Goal: Contribute content: Contribute content

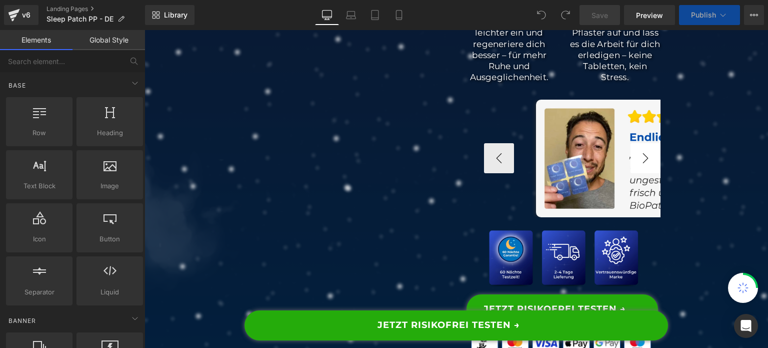
scroll to position [500, 0]
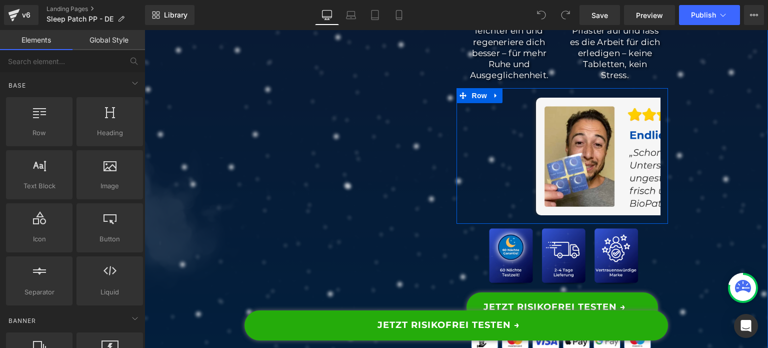
click at [657, 166] on div "Image Image Image Image ‹ ›" at bounding box center [563, 155] width 212 height 119
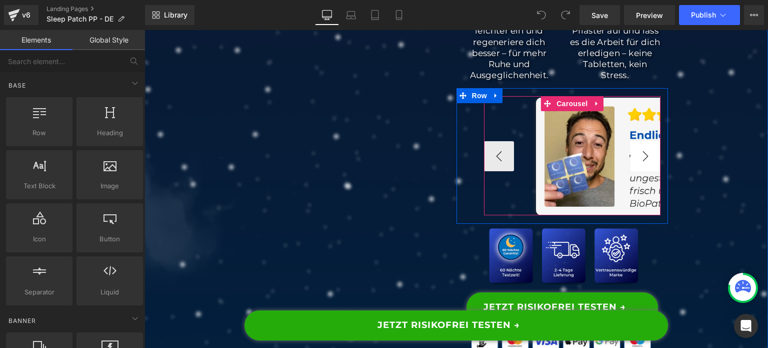
click at [648, 170] on button "›" at bounding box center [646, 156] width 30 height 30
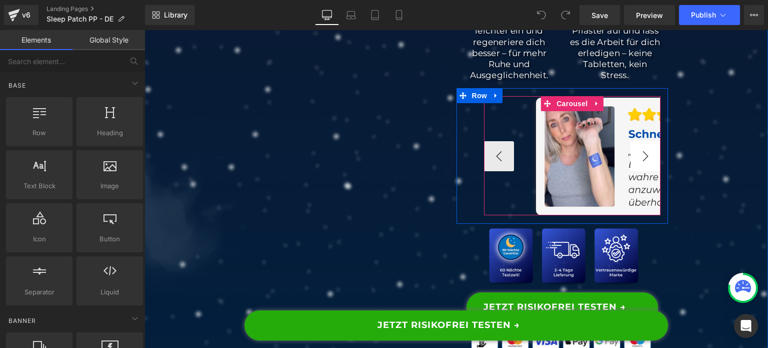
click at [648, 170] on button "›" at bounding box center [646, 156] width 30 height 30
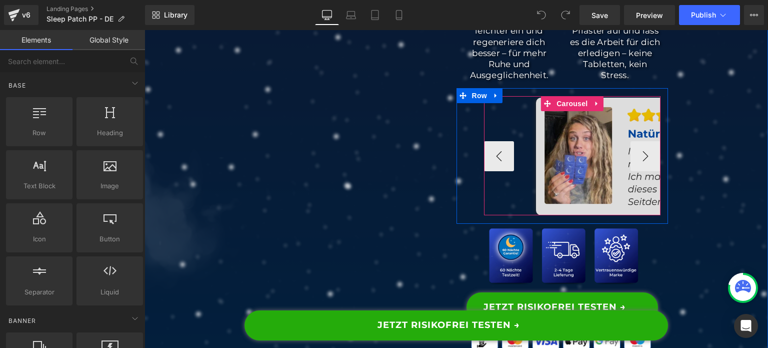
click at [592, 176] on img at bounding box center [692, 157] width 312 height 118
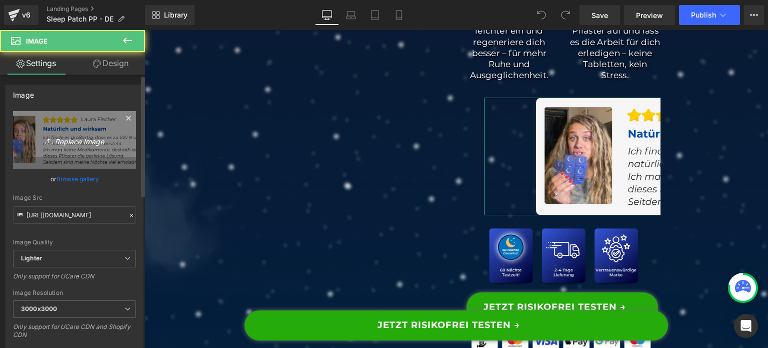
click at [58, 160] on link "Replace Image" at bounding box center [74, 140] width 123 height 58
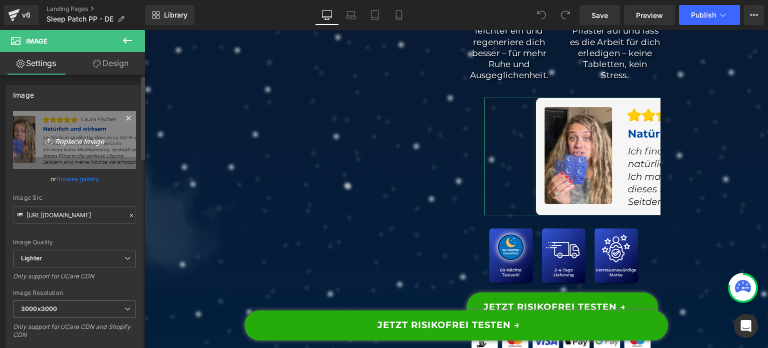
type input "C:\fakepath\testimonial4 (1).png"
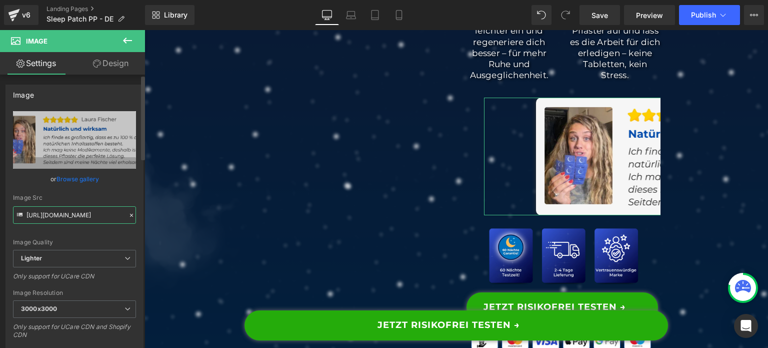
click at [81, 218] on input "https://ucarecdn.com/70dbdc30-53f1-4170-8aef-bddba3b4cb16/-/format/auto/-/previ…" at bounding box center [74, 215] width 123 height 18
type input "https://ucarecdn.com/7550da94-ebda-40bf-8174-49c7bd34d104/-/format/auto/-/previ…"
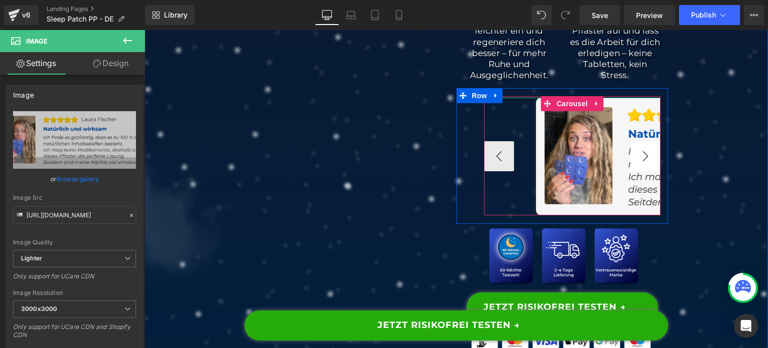
click at [653, 166] on button "›" at bounding box center [646, 156] width 30 height 30
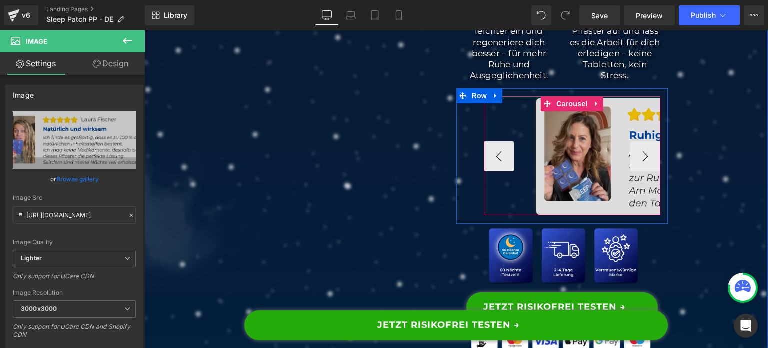
click at [573, 189] on img at bounding box center [692, 157] width 312 height 118
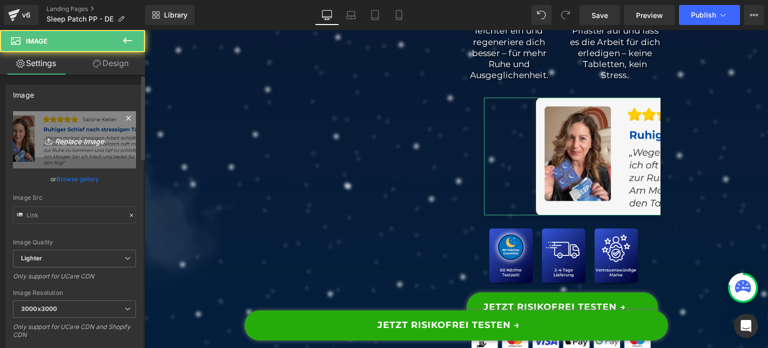
click at [86, 152] on link "Replace Image" at bounding box center [74, 140] width 123 height 58
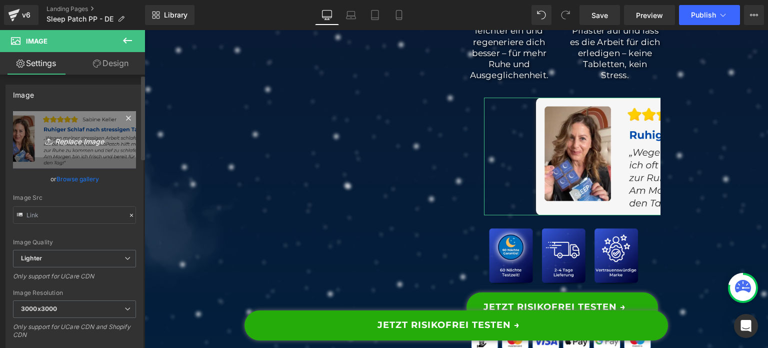
type input "C:\fakepath\testimonial1 (1).png"
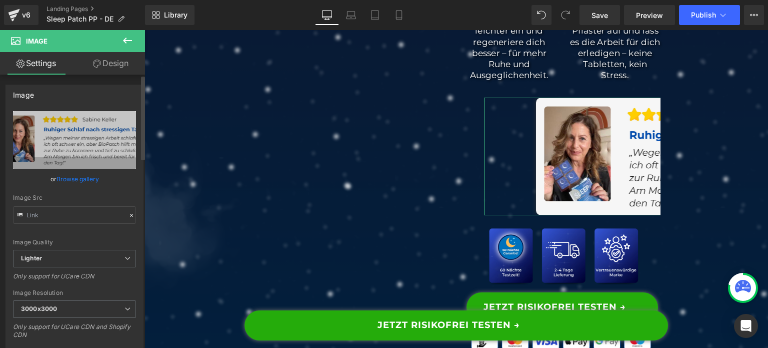
click at [71, 227] on div "Image Quality Lighter Lightest Lighter Lighter Lightest Only support for UCare …" at bounding box center [74, 180] width 123 height 139
click at [76, 222] on input "text" at bounding box center [74, 215] width 123 height 18
type input "https://ucarecdn.com/e91167ff-192b-4f82-a2ed-0ad69531358b/-/format/auto/-/previ…"
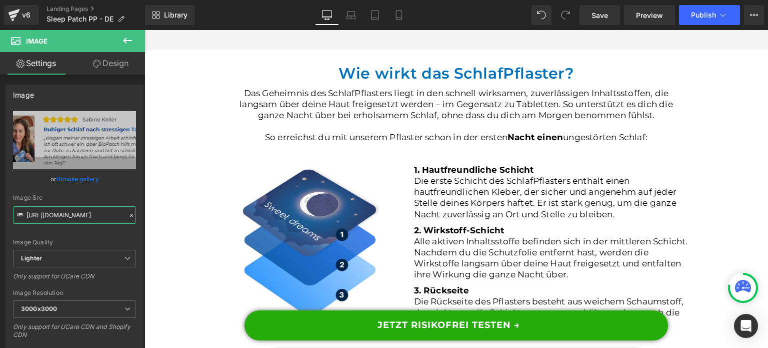
scroll to position [2050, 0]
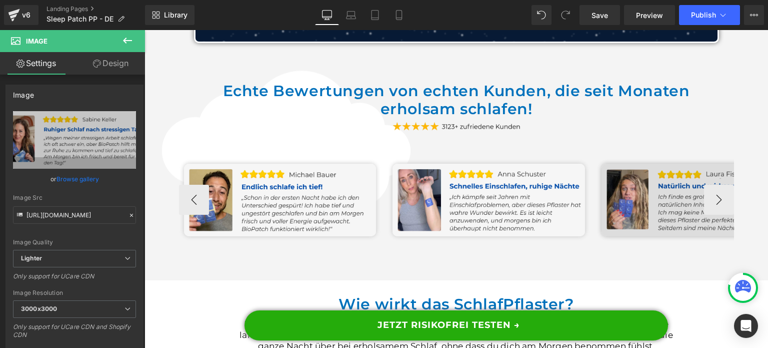
click at [665, 211] on img at bounding box center [698, 200] width 193 height 73
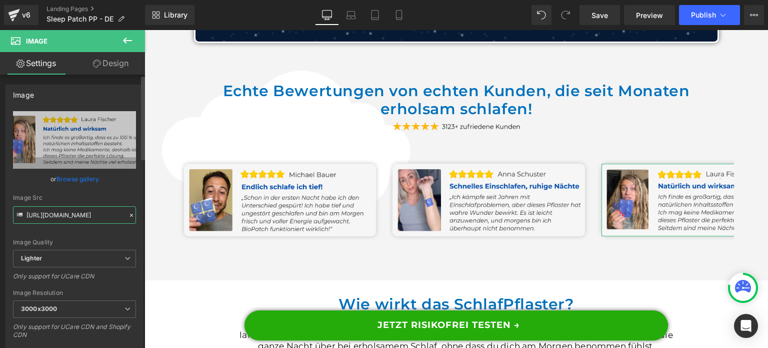
click at [55, 211] on input "https://ucarecdn.com/70dbdc30-53f1-4170-8aef-bddba3b4cb16/-/format/auto/-/previ…" at bounding box center [74, 215] width 123 height 18
click at [55, 210] on input "https://ucarecdn.com/70dbdc30-53f1-4170-8aef-bddba3b4cb16/-/format/auto/-/previ…" at bounding box center [74, 215] width 123 height 18
paste input "550da94-ebda-40bf-8174-49c7bd34d104/-/format/auto/-/preview/3000x3000/-/quality…"
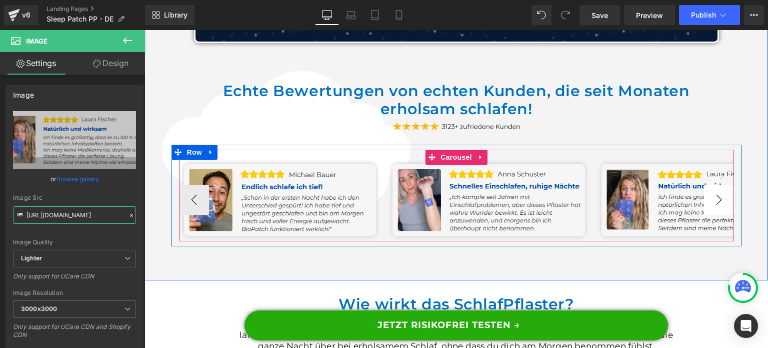
type input "https://ucarecdn.com/7550da94-ebda-40bf-8174-49c7bd34d104/-/format/auto/-/previ…"
click at [712, 213] on button "›" at bounding box center [719, 200] width 30 height 30
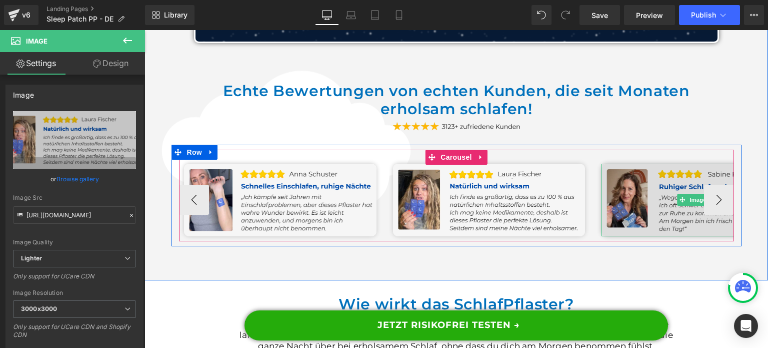
click at [634, 220] on img at bounding box center [698, 200] width 193 height 73
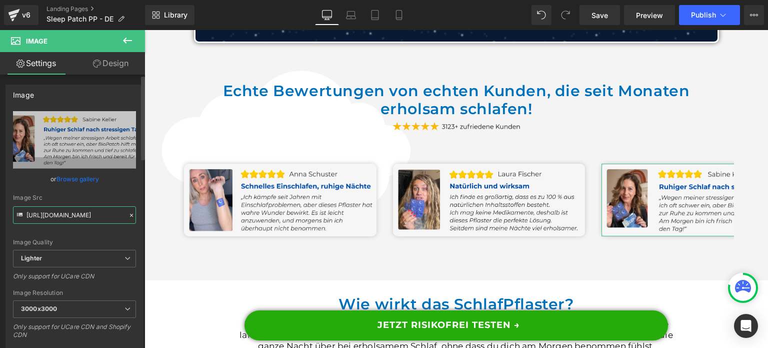
click at [99, 217] on input "https://ucarecdn.com/c3bac0db-71b5-4362-8871-d9650ef06b1d/-/format/auto/-/previ…" at bounding box center [74, 215] width 123 height 18
click at [98, 217] on input "https://ucarecdn.com/c3bac0db-71b5-4362-8871-d9650ef06b1d/-/format/auto/-/previ…" at bounding box center [74, 215] width 123 height 18
paste input "e91167ff-192b-4f82-a2ed-0ad69531358b/-/format/auto/-/preview/3000x3000/-/qualit…"
type input "https://ucarecdn.com/e91167ff-192b-4f82-a2ed-0ad69531358b/-/format/auto/-/previ…"
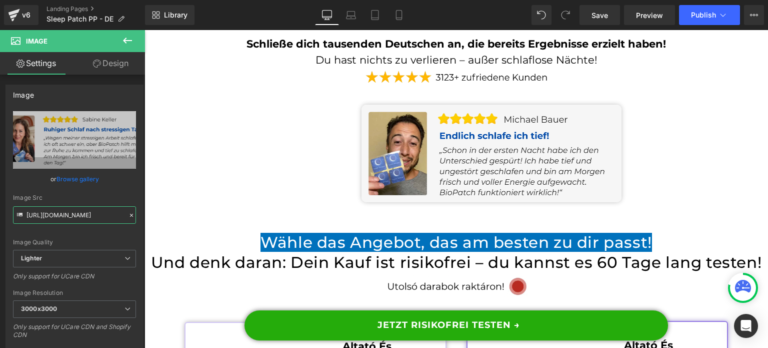
scroll to position [7601, 0]
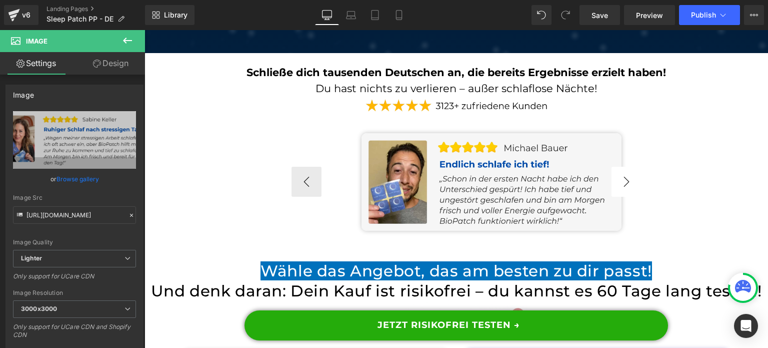
click at [640, 189] on div "Image Image Image" at bounding box center [456, 182] width 385 height 110
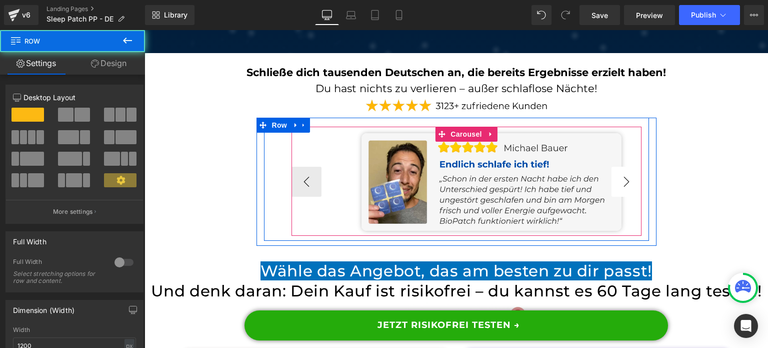
click at [624, 186] on button "›" at bounding box center [627, 182] width 30 height 30
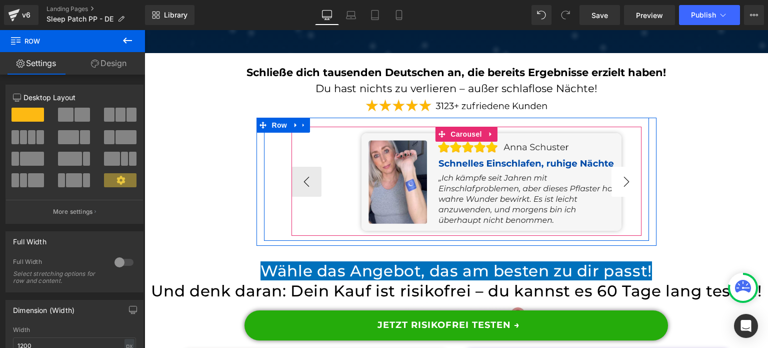
click at [619, 185] on button "›" at bounding box center [627, 182] width 30 height 30
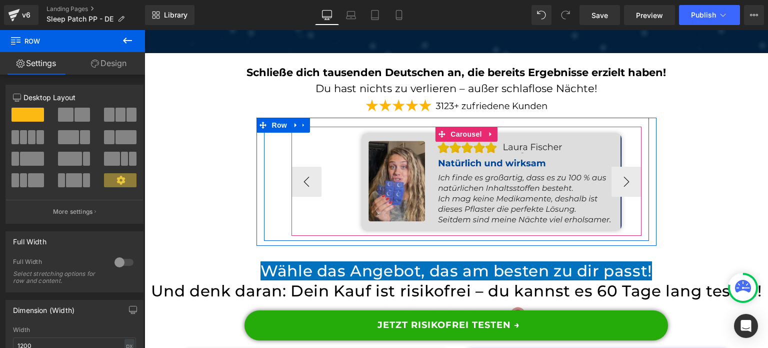
click at [468, 202] on img at bounding box center [492, 182] width 260 height 98
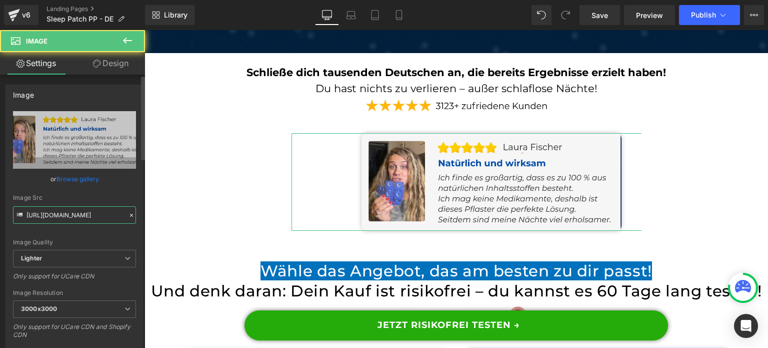
click at [65, 211] on input "https://ucarecdn.com/70dbdc30-53f1-4170-8aef-bddba3b4cb16/-/format/auto/-/previ…" at bounding box center [74, 215] width 123 height 18
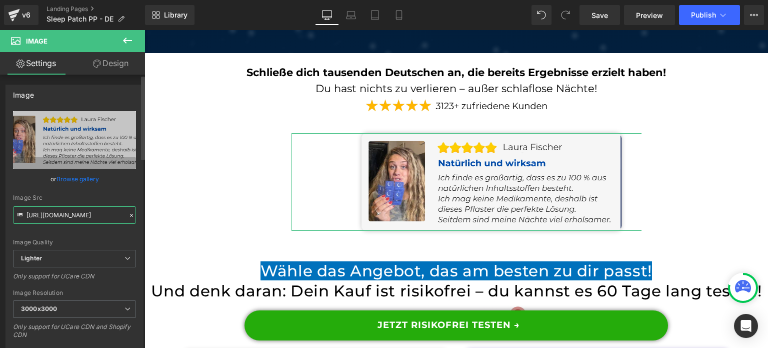
click at [65, 211] on input "https://ucarecdn.com/70dbdc30-53f1-4170-8aef-bddba3b4cb16/-/format/auto/-/previ…" at bounding box center [74, 215] width 123 height 18
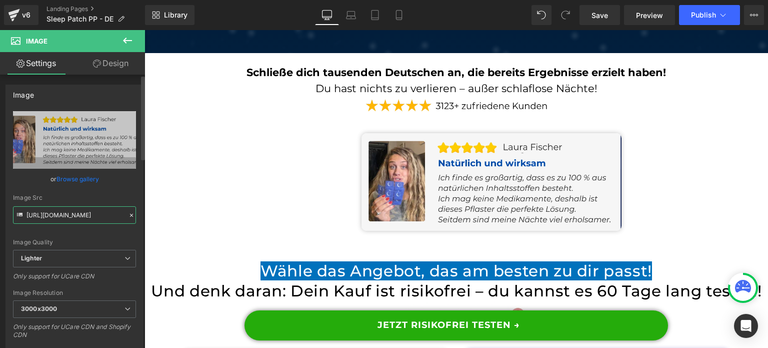
paste input "550da94-ebda-40bf-8174-49c7bd34d104/-/format/auto/-/preview/3000x3000/-/quality…"
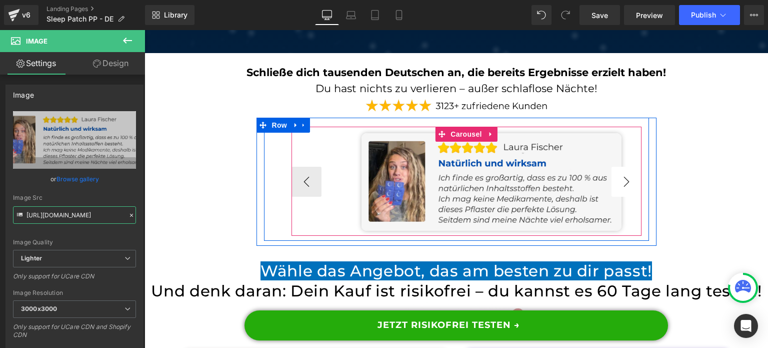
type input "https://ucarecdn.com/7550da94-ebda-40bf-8174-49c7bd34d104/-/format/auto/-/previ…"
click at [622, 189] on button "›" at bounding box center [627, 182] width 30 height 30
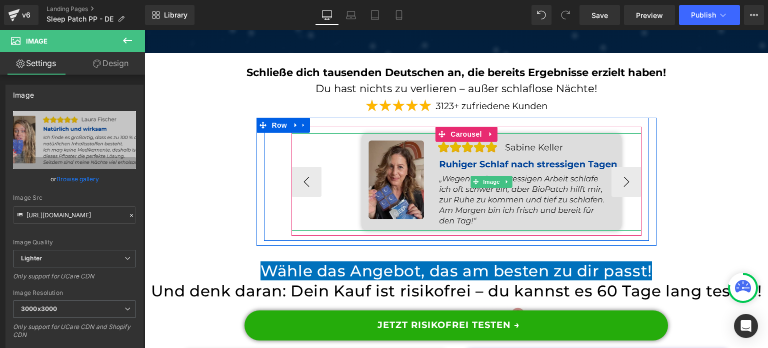
click at [479, 195] on img at bounding box center [492, 182] width 260 height 98
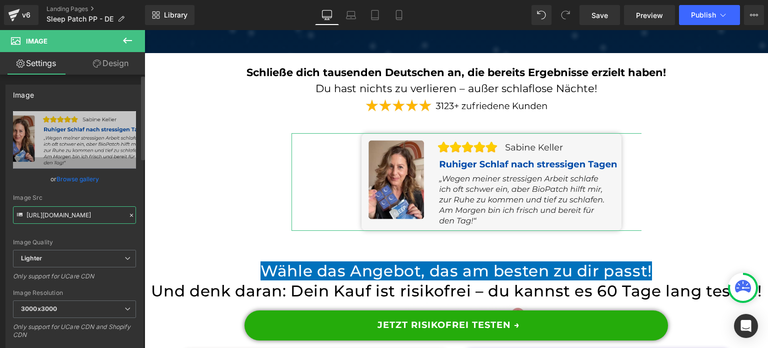
click at [74, 208] on input "https://ucarecdn.com/c3bac0db-71b5-4362-8871-d9650ef06b1d/-/format/auto/-/previ…" at bounding box center [74, 215] width 123 height 18
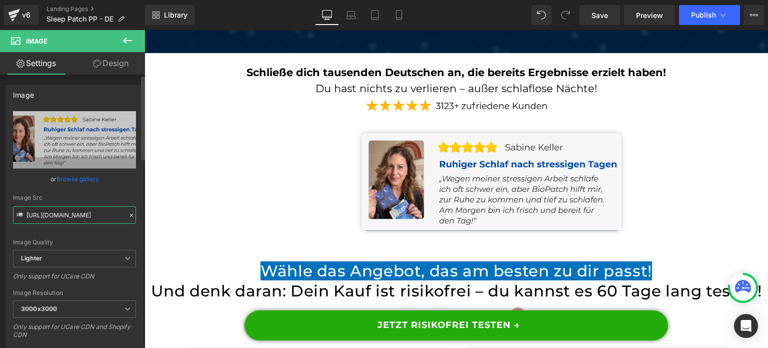
paste input "e91167ff-192b-4f82-a2ed-0ad69531358b/-/format/auto/-/preview/3000x3000/-/qualit…"
type input "https://ucarecdn.com/e91167ff-192b-4f82-a2ed-0ad69531358b/-/format/auto/-/previ…"
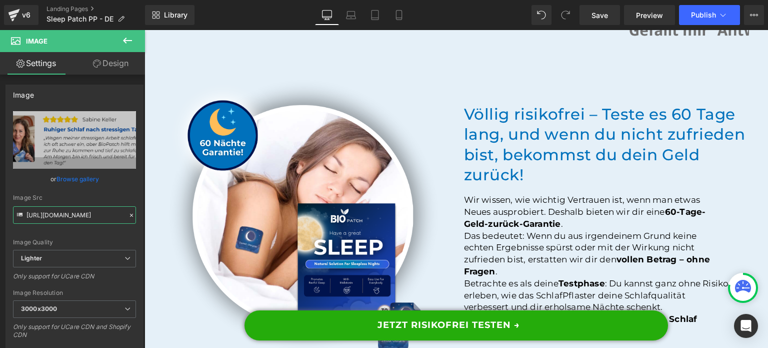
scroll to position [8801, 0]
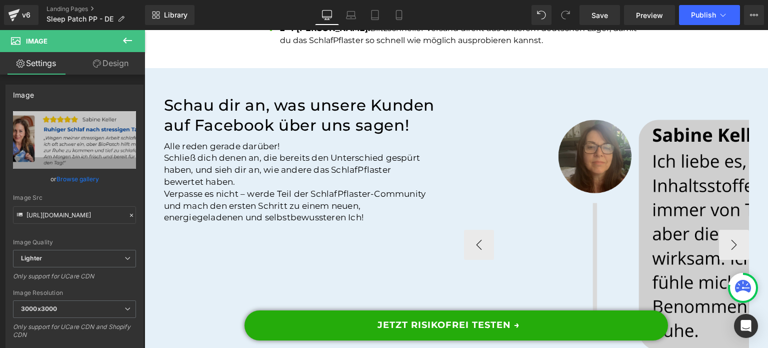
click at [612, 164] on img at bounding box center [764, 244] width 420 height 269
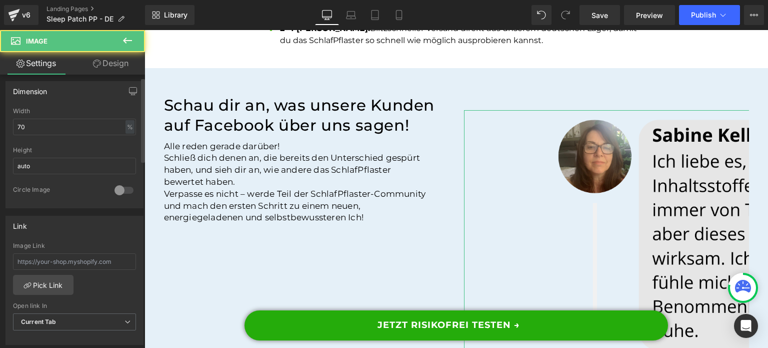
scroll to position [300, 0]
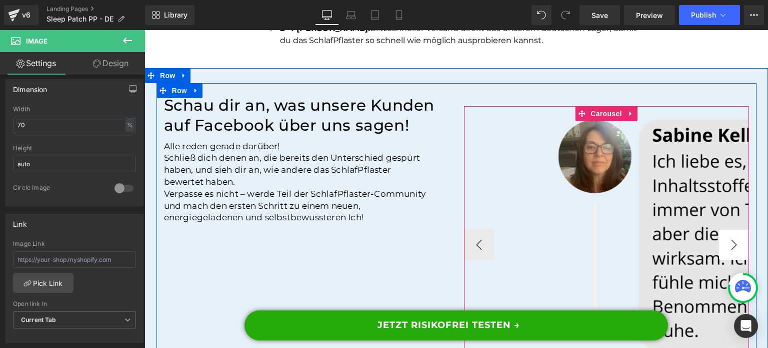
click at [737, 230] on button "›" at bounding box center [734, 245] width 30 height 30
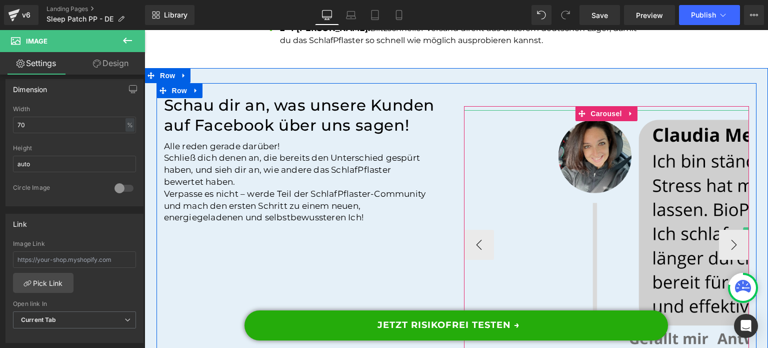
click at [617, 168] on img at bounding box center [764, 233] width 420 height 246
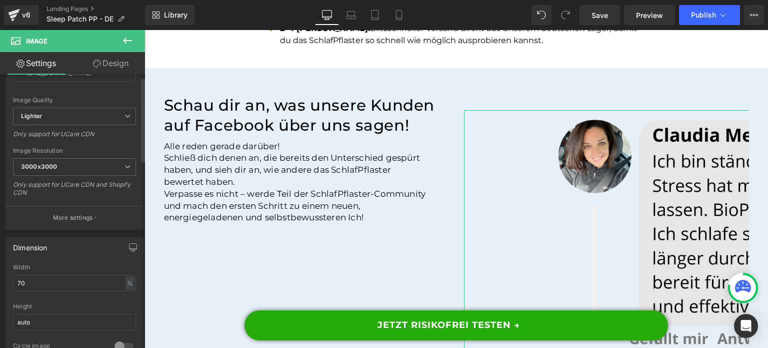
scroll to position [150, 0]
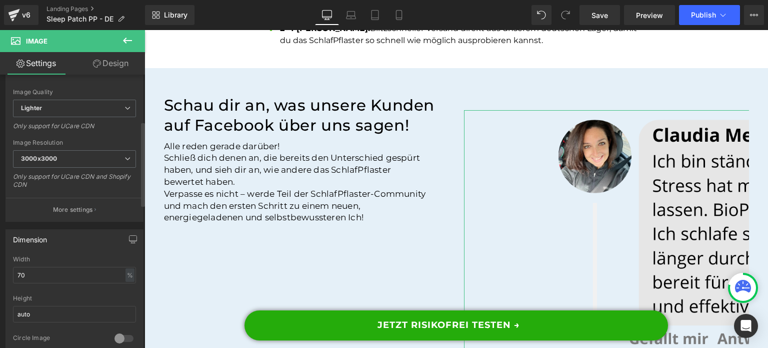
click at [52, 265] on div "Width 70 % % px" at bounding box center [74, 275] width 123 height 39
drag, startPoint x: 50, startPoint y: 306, endPoint x: 58, endPoint y: 285, distance: 22.9
click at [50, 306] on input "auto" at bounding box center [74, 314] width 123 height 17
click at [59, 276] on input "70" at bounding box center [74, 275] width 123 height 17
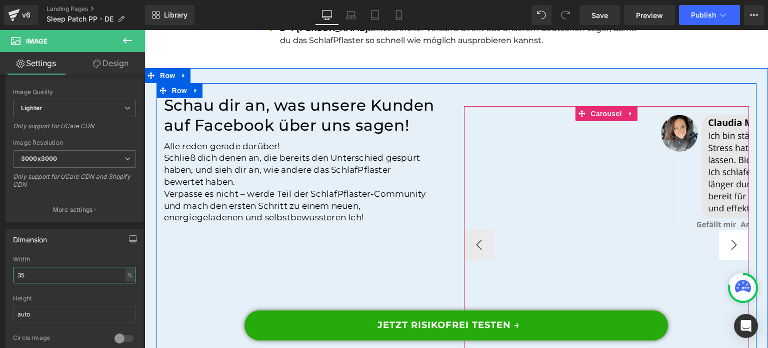
type input "35"
click at [733, 230] on button "›" at bounding box center [734, 245] width 30 height 30
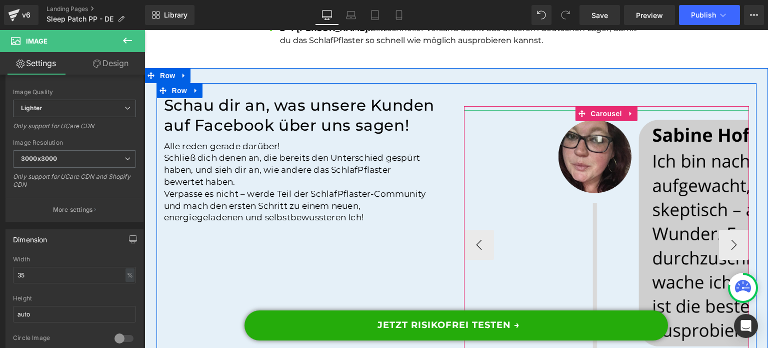
click at [609, 152] on img at bounding box center [764, 244] width 420 height 269
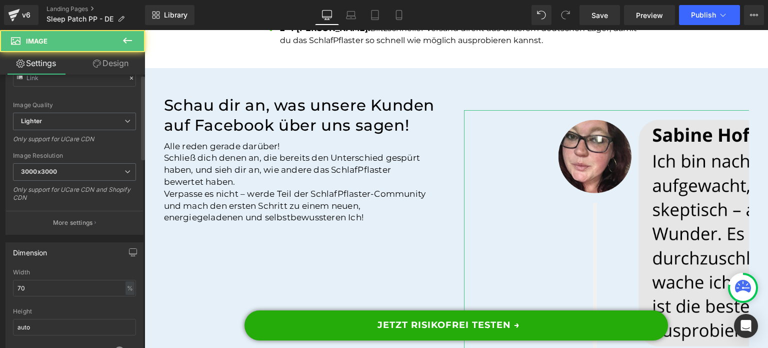
scroll to position [250, 0]
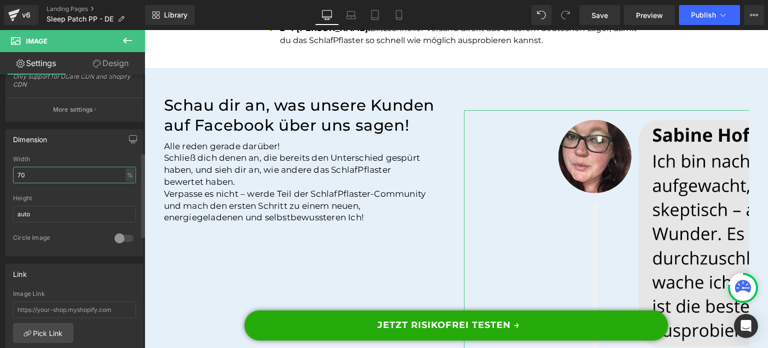
click at [39, 169] on input "70" at bounding box center [74, 175] width 123 height 17
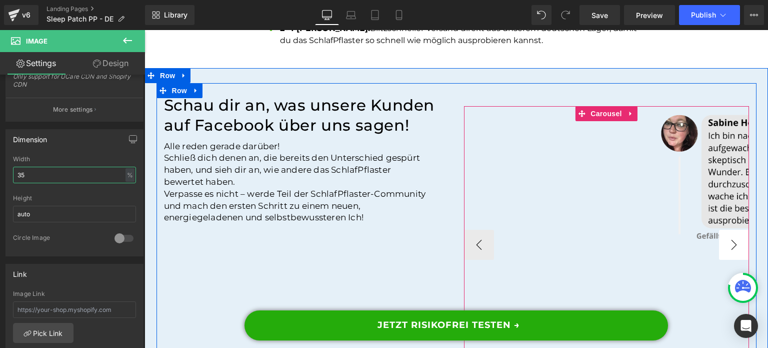
type input "35"
click at [728, 230] on button "›" at bounding box center [734, 245] width 30 height 30
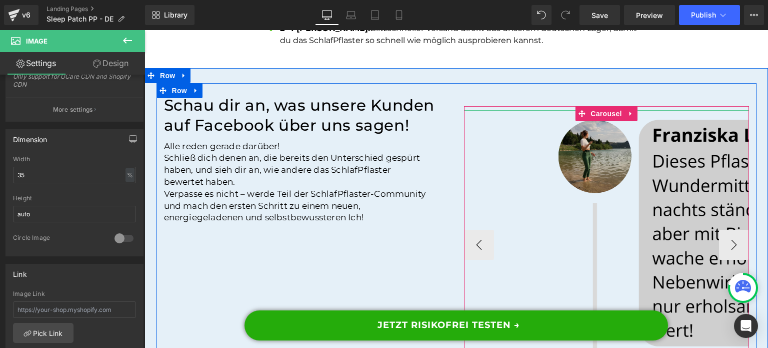
click at [613, 144] on img at bounding box center [764, 244] width 420 height 269
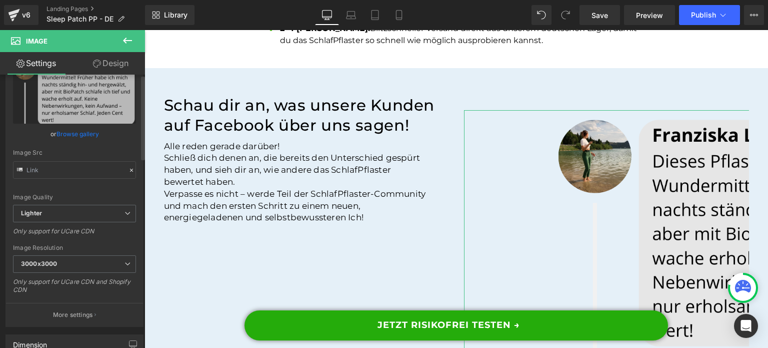
scroll to position [150, 0]
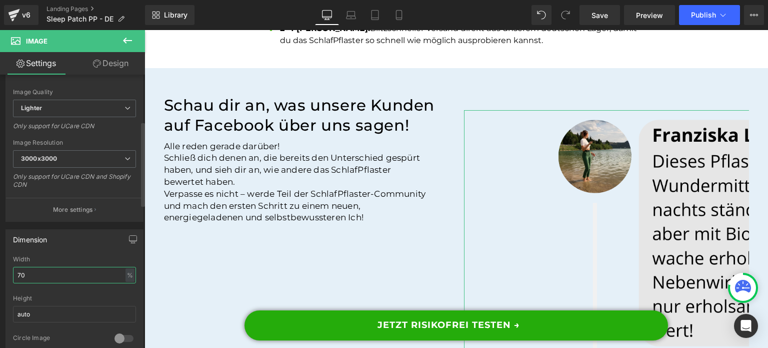
click at [35, 270] on input "70" at bounding box center [74, 275] width 123 height 17
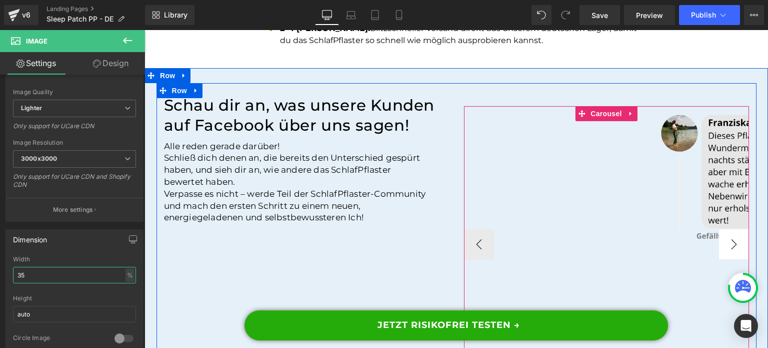
type input "35"
click at [732, 229] on button "›" at bounding box center [734, 244] width 30 height 30
click at [489, 229] on button "‹" at bounding box center [479, 244] width 30 height 30
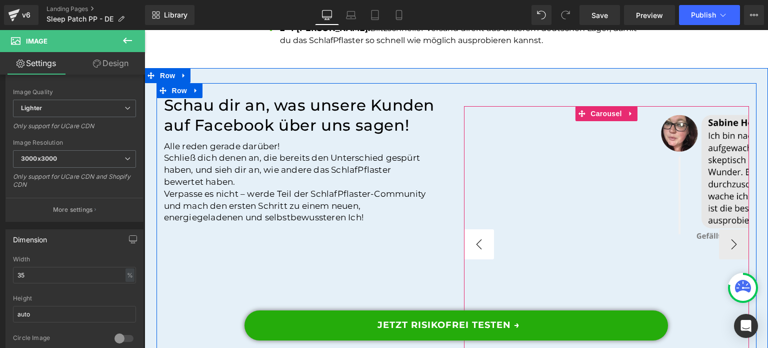
click at [489, 229] on button "‹" at bounding box center [479, 244] width 30 height 30
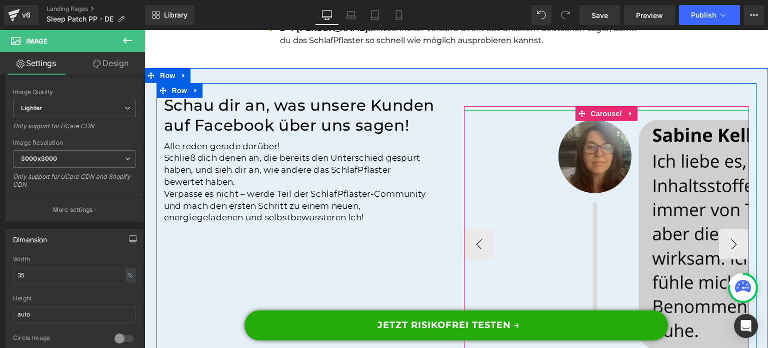
click at [631, 160] on img at bounding box center [764, 244] width 420 height 269
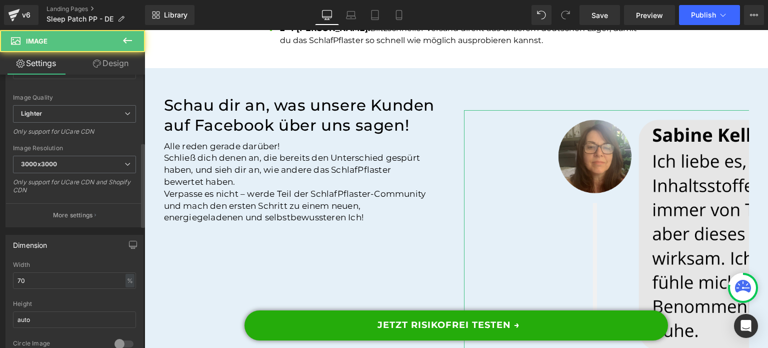
scroll to position [250, 0]
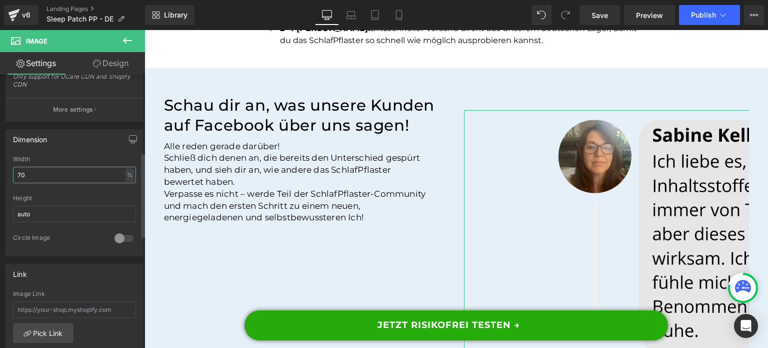
click at [63, 178] on input "70" at bounding box center [74, 175] width 123 height 17
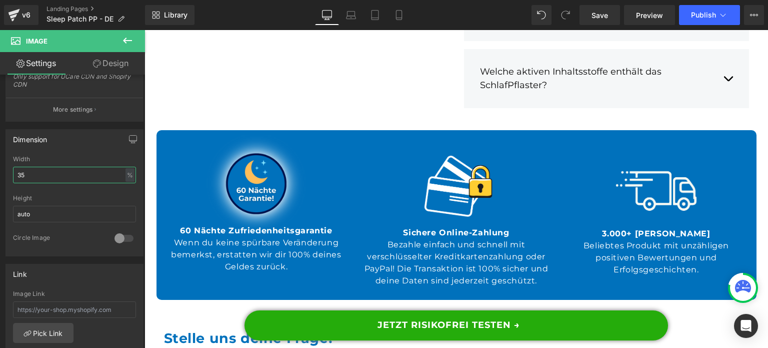
scroll to position [10501, 0]
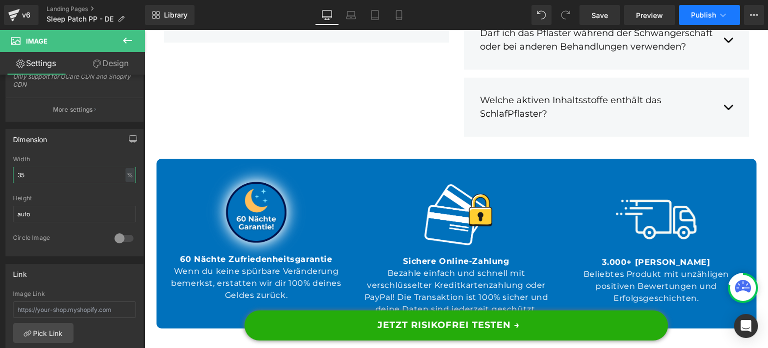
type input "35"
click at [703, 15] on span "Publish" at bounding box center [703, 15] width 25 height 8
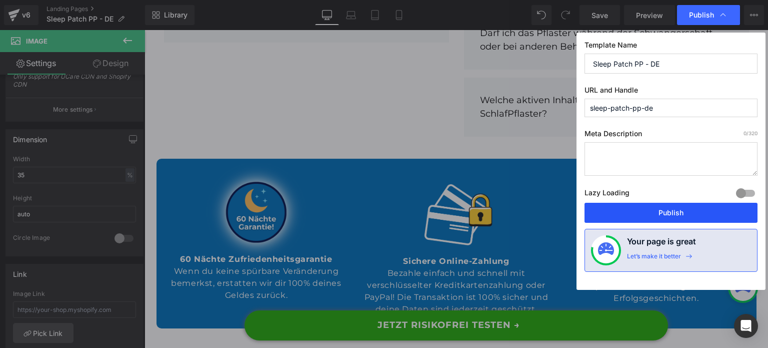
click at [675, 207] on button "Publish" at bounding box center [671, 213] width 173 height 20
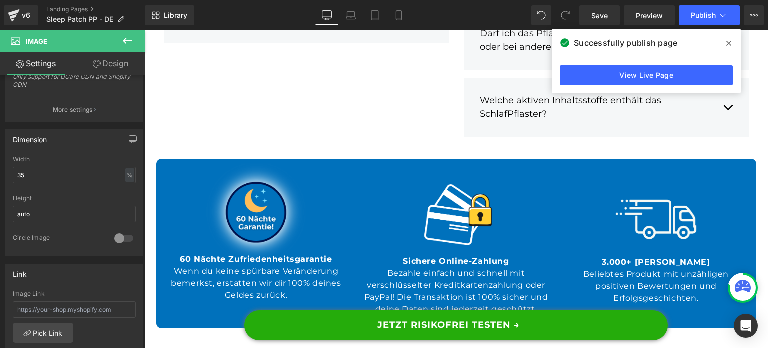
click at [400, 18] on icon at bounding box center [399, 15] width 10 height 10
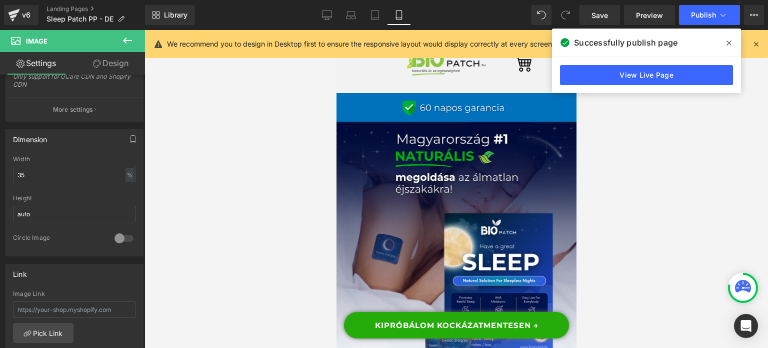
click at [732, 44] on span at bounding box center [729, 43] width 16 height 16
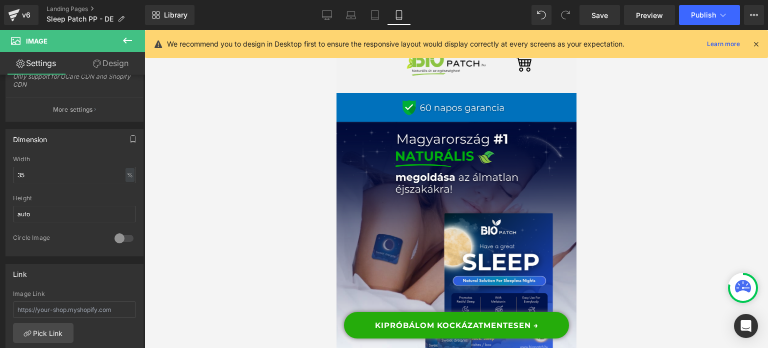
click at [756, 44] on icon at bounding box center [756, 44] width 9 height 9
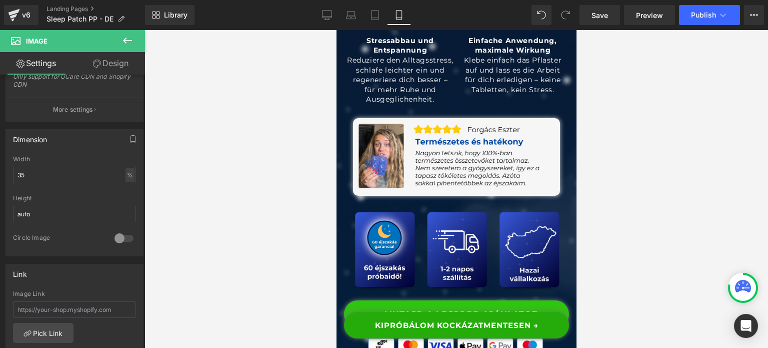
scroll to position [650, 0]
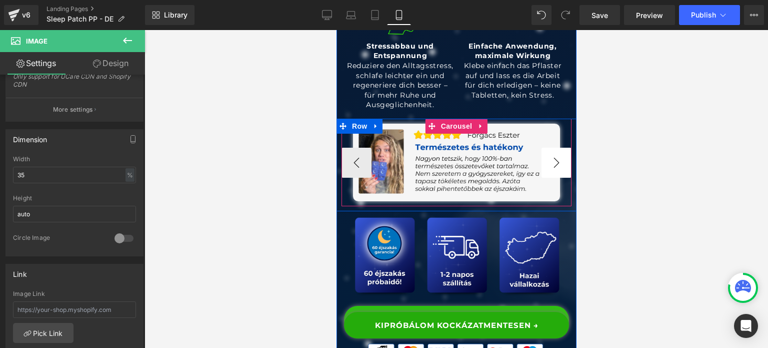
click at [553, 176] on button "›" at bounding box center [556, 163] width 30 height 30
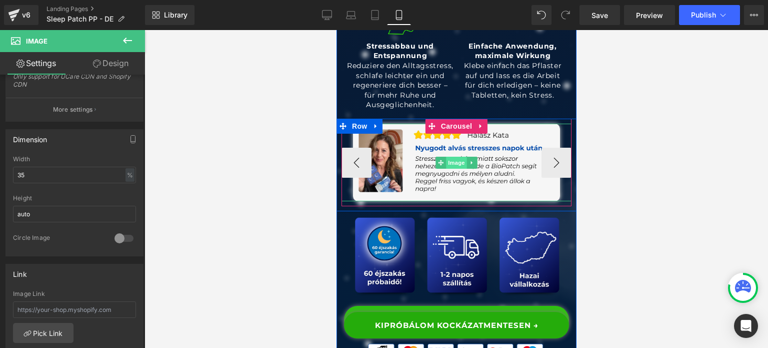
click at [446, 169] on span "Image" at bounding box center [456, 163] width 21 height 12
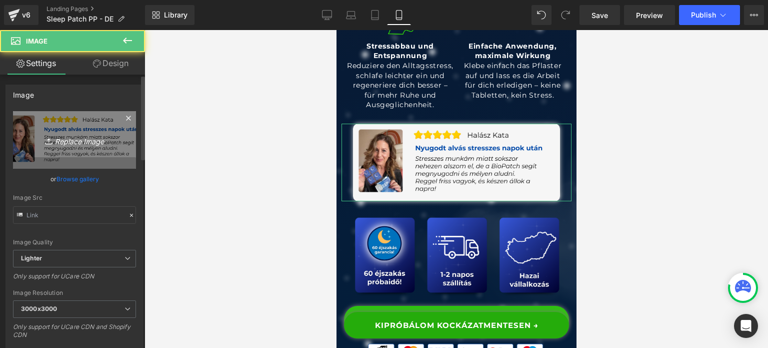
click at [56, 139] on icon "Replace Image" at bounding box center [75, 140] width 80 height 13
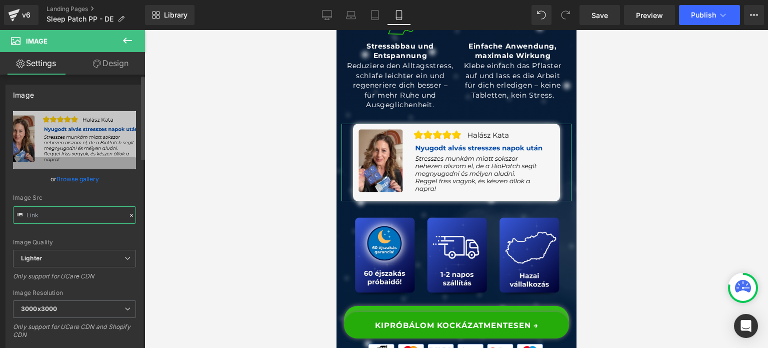
click at [91, 212] on input "text" at bounding box center [74, 215] width 123 height 18
paste input "7550da94-ebda-40bf-8174-49c7bd34d104/-/format/auto/-/preview/3000x3000/-/qualit…"
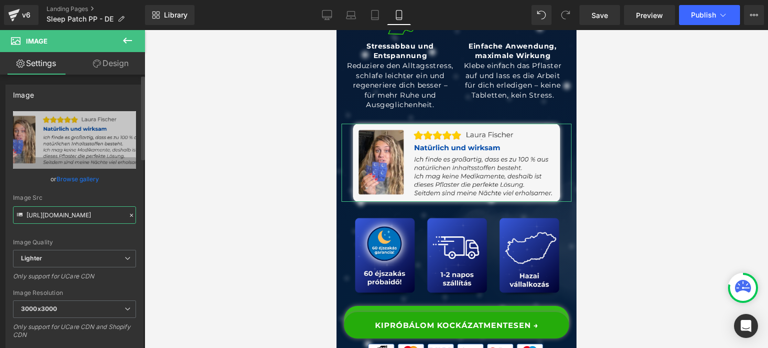
click at [72, 209] on input "https://ucarecdn.com/7550da94-ebda-40bf-8174-49c7bd34d104/-/format/auto/-/previ…" at bounding box center [74, 215] width 123 height 18
paste input "text"
type input "https://ucarecdn.com/7550da94-ebda-40bf-8174-49c7bd34d104/-/format/auto/-/previ…"
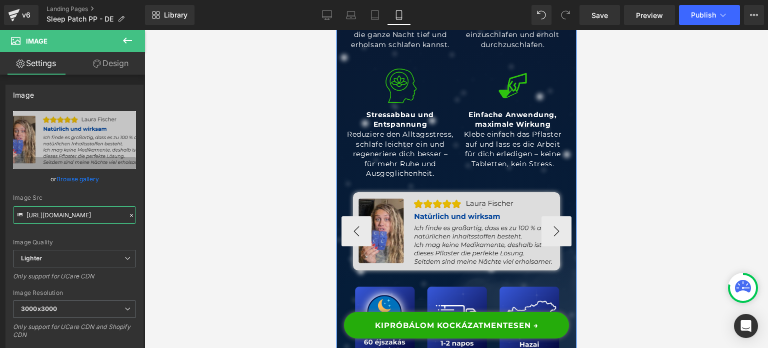
scroll to position [650, 0]
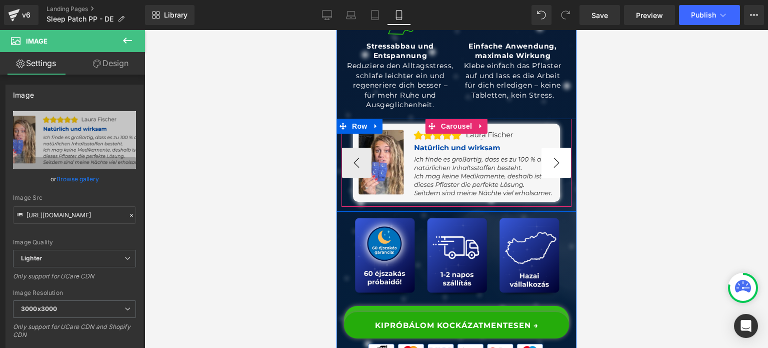
click at [548, 178] on button "›" at bounding box center [556, 163] width 30 height 30
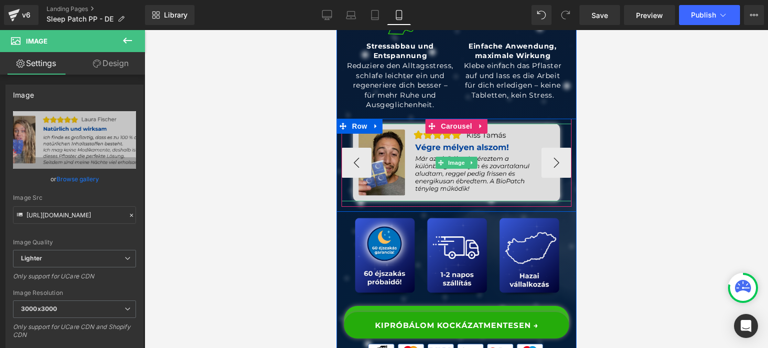
click at [397, 182] on img at bounding box center [456, 163] width 207 height 78
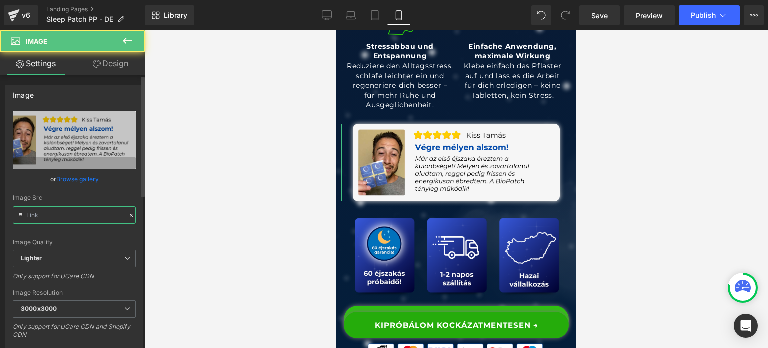
click at [75, 209] on input "text" at bounding box center [74, 215] width 123 height 18
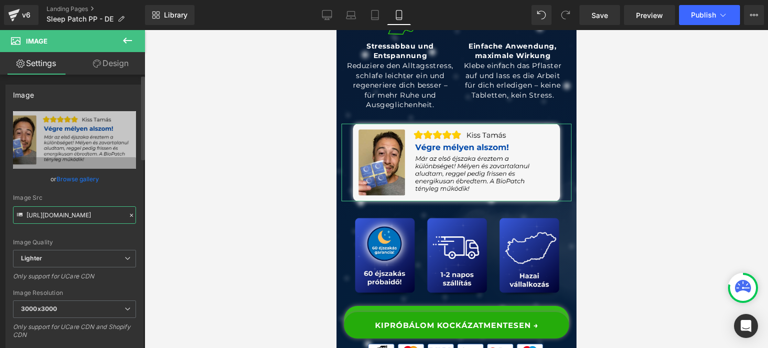
paste input "4d09c501-a28a-4c5a-96e0-7e1f196de529/-/format/auto/-/preview/3000x3000/-/qualit…"
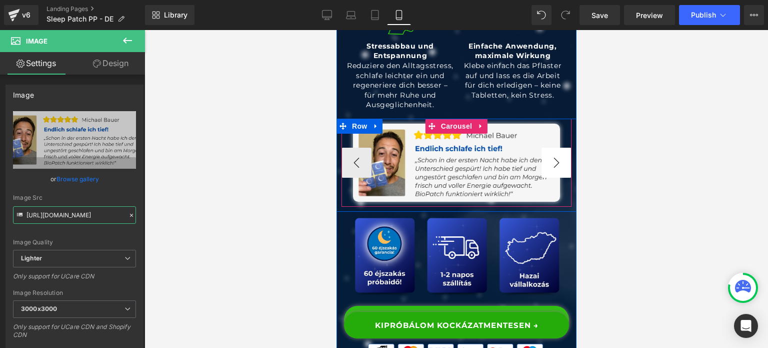
type input "https://ucarecdn.com/4d09c501-a28a-4c5a-96e0-7e1f196de529/-/format/auto/-/previ…"
click at [563, 177] on button "›" at bounding box center [556, 163] width 30 height 30
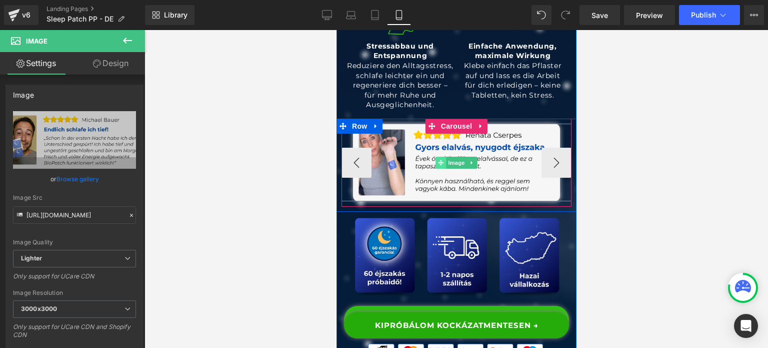
click at [438, 165] on icon at bounding box center [441, 163] width 6 height 6
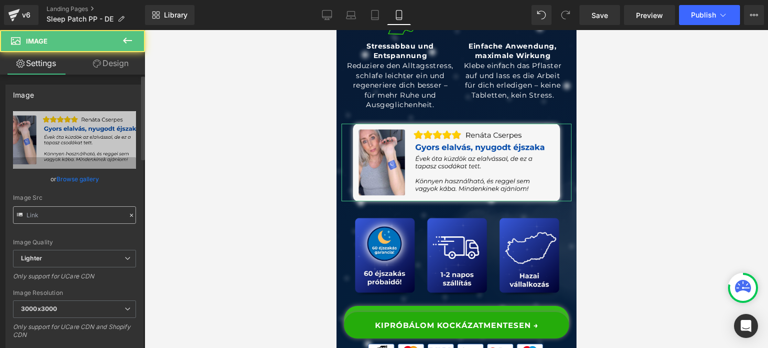
click at [70, 213] on input "text" at bounding box center [74, 215] width 123 height 18
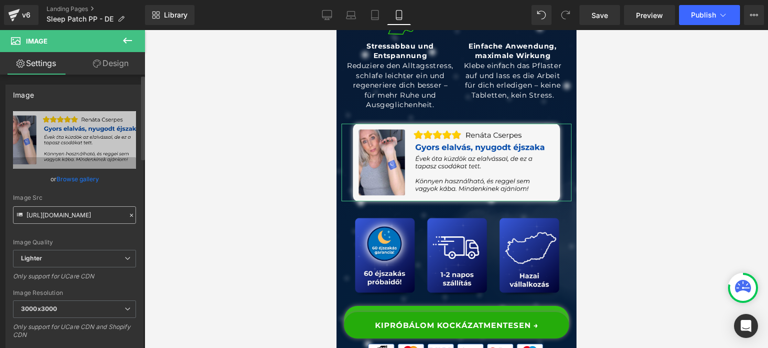
scroll to position [0, 295]
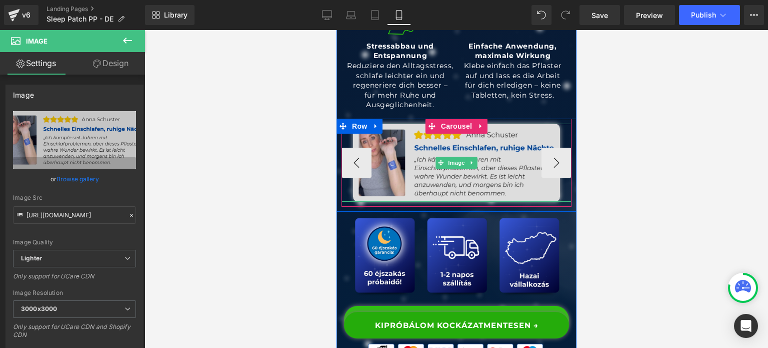
type input "https://ucarecdn.com/ac6649c4-d85e-4dee-b321-8daa71472ec7/-/format/auto/-/previ…"
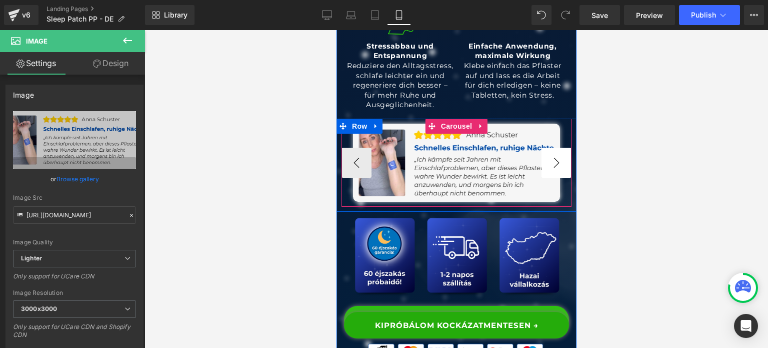
click at [556, 178] on button "›" at bounding box center [556, 163] width 30 height 30
click at [549, 178] on button "›" at bounding box center [556, 163] width 30 height 30
click at [347, 177] on button "‹" at bounding box center [356, 163] width 30 height 30
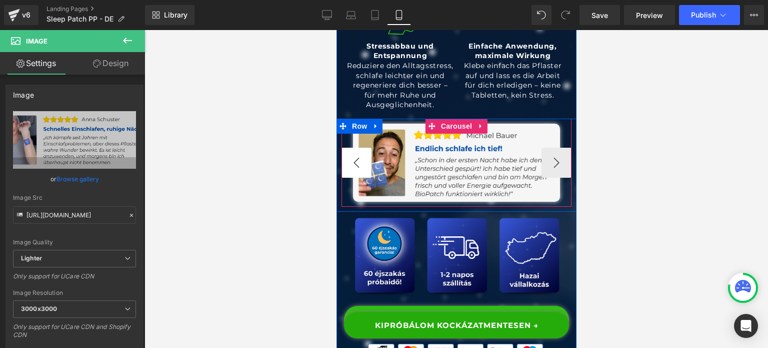
click at [348, 177] on button "‹" at bounding box center [356, 163] width 30 height 30
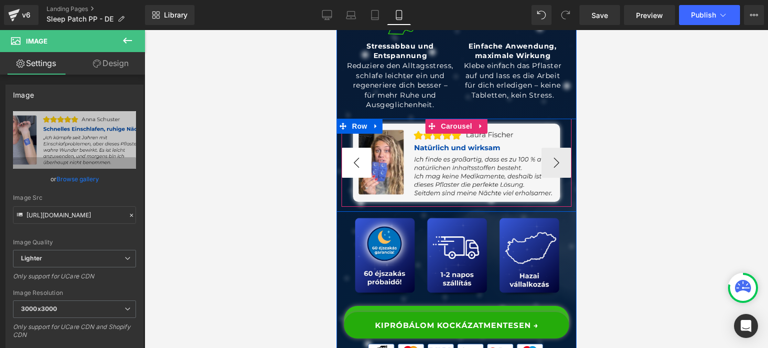
click at [349, 177] on button "‹" at bounding box center [356, 163] width 30 height 30
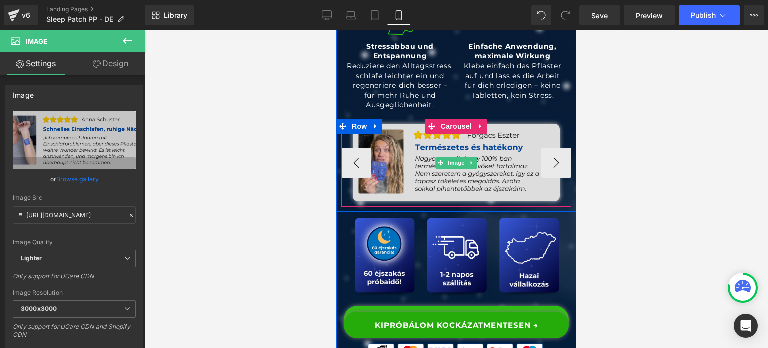
click at [431, 194] on img at bounding box center [456, 163] width 207 height 78
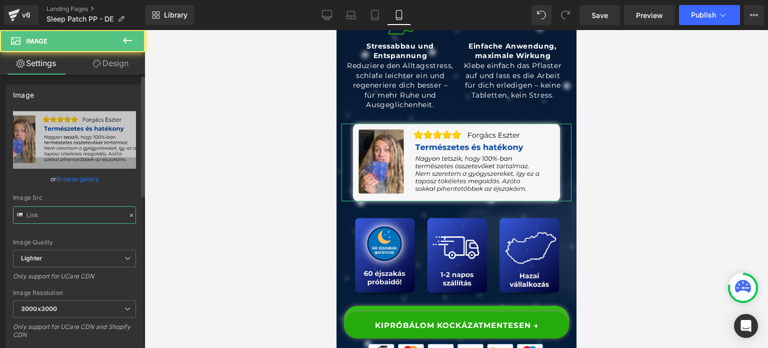
click at [72, 214] on input "text" at bounding box center [74, 215] width 123 height 18
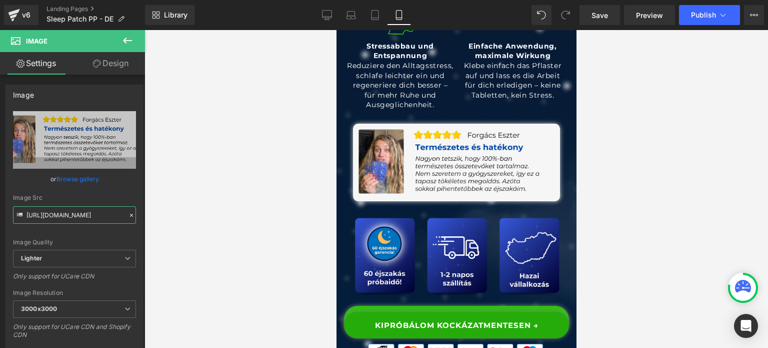
paste input "7550da94-ebda-40bf-8174-49c7bd34d104/-/format/auto/-/preview/3000x3000/-/qualit…"
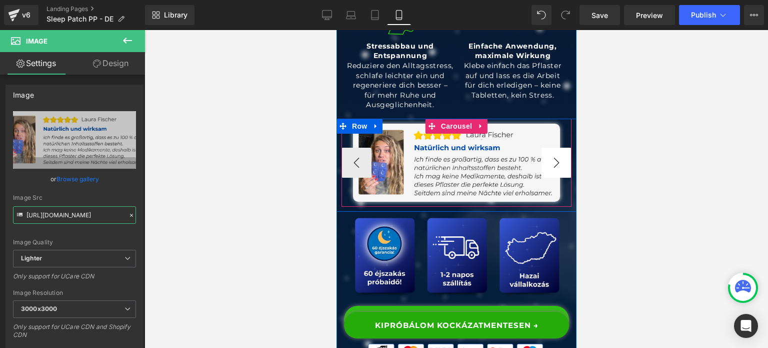
type input "https://ucarecdn.com/7550da94-ebda-40bf-8174-49c7bd34d104/-/format/auto/-/previ…"
click at [557, 178] on button "›" at bounding box center [556, 163] width 30 height 30
click at [553, 178] on button "›" at bounding box center [556, 163] width 30 height 30
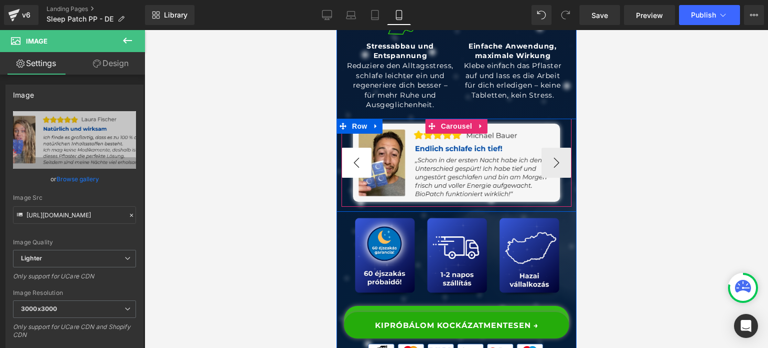
click at [359, 178] on button "‹" at bounding box center [356, 163] width 30 height 30
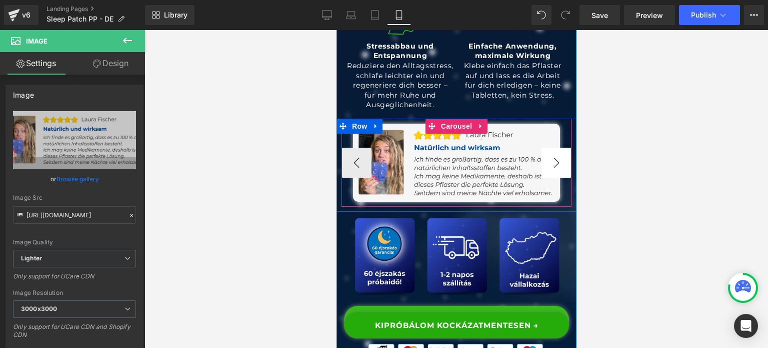
click at [543, 178] on button "›" at bounding box center [556, 163] width 30 height 30
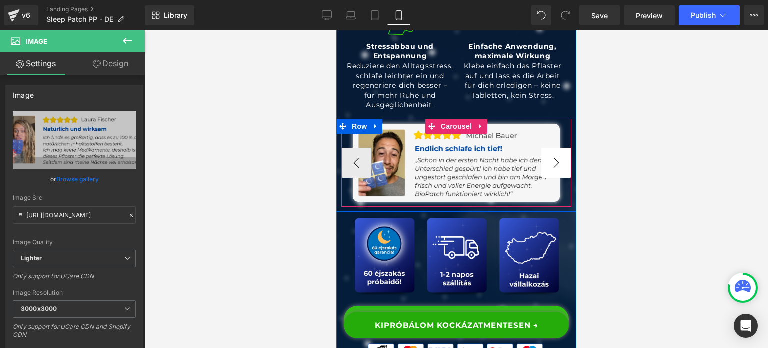
click at [543, 178] on button "›" at bounding box center [556, 163] width 30 height 30
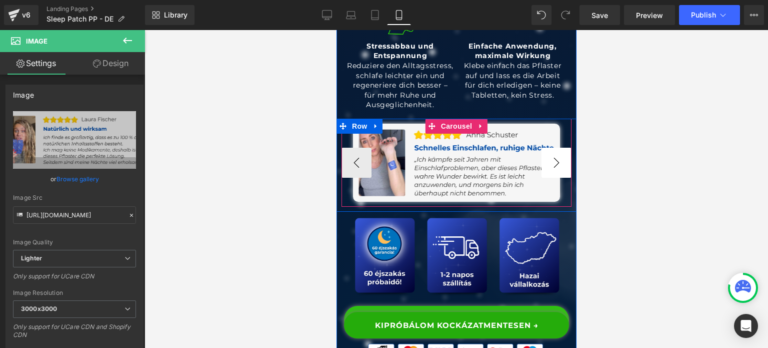
click at [543, 178] on button "›" at bounding box center [556, 163] width 30 height 30
click at [351, 175] on button "‹" at bounding box center [356, 163] width 30 height 30
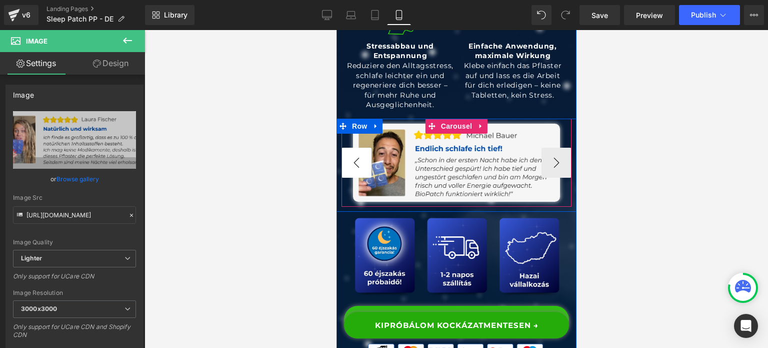
click at [355, 176] on button "‹" at bounding box center [356, 163] width 30 height 30
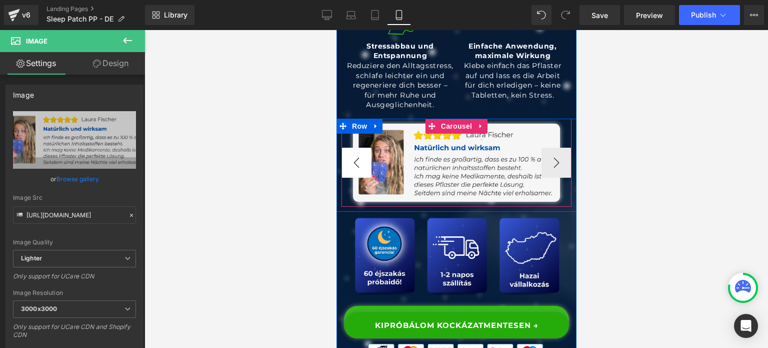
click at [355, 176] on button "‹" at bounding box center [356, 163] width 30 height 30
click at [559, 170] on button "›" at bounding box center [556, 163] width 30 height 30
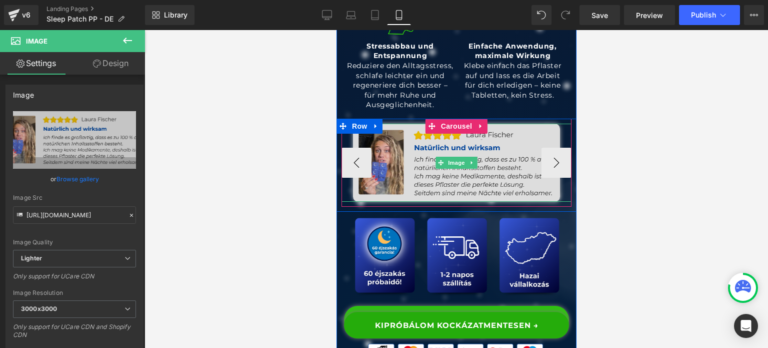
click at [466, 169] on link "Image" at bounding box center [450, 163] width 31 height 12
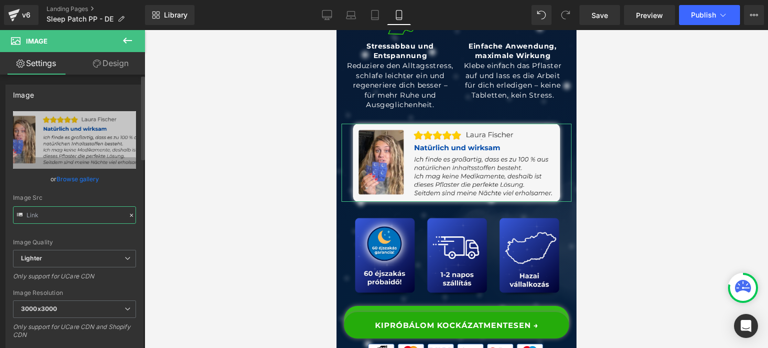
click at [66, 208] on input "text" at bounding box center [74, 215] width 123 height 18
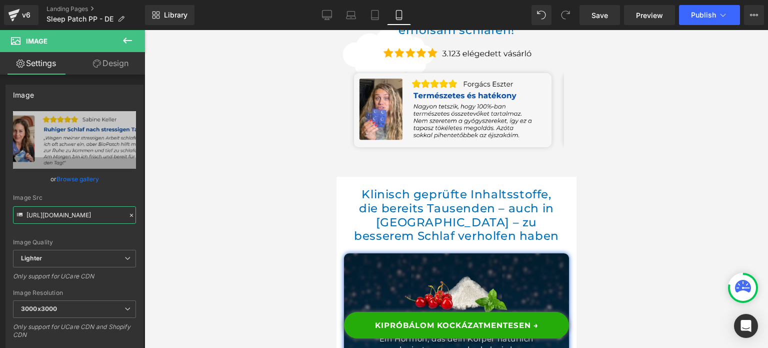
scroll to position [3900, 0]
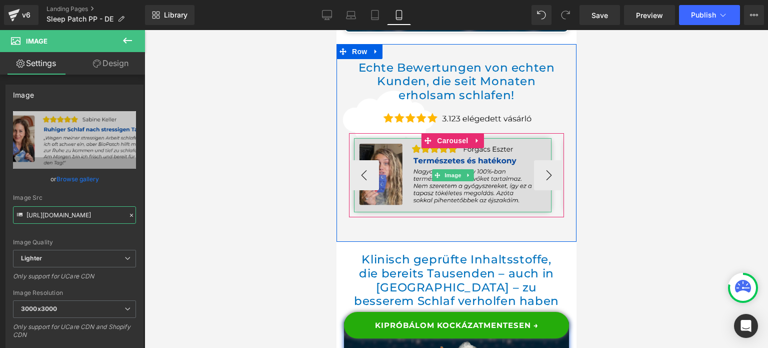
type input "https://ucarecdn.com/e91167ff-192b-4f82-a2ed-0ad69531358b/-/format/auto/-/previ…"
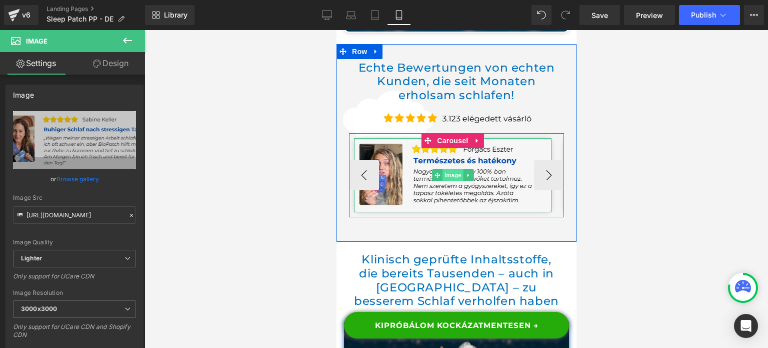
click at [454, 181] on span "Image" at bounding box center [452, 175] width 21 height 12
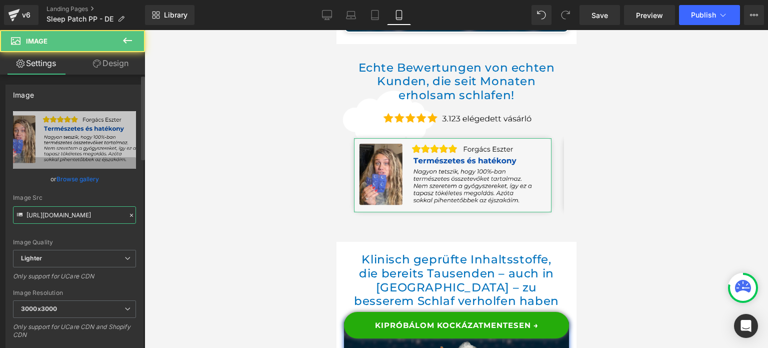
click at [64, 220] on input "https://ucarecdn.com/1f950323-53b4-4cb9-b220-e48ccb2f8c50/-/format/auto/-/previ…" at bounding box center [74, 215] width 123 height 18
paste input "7550da94-ebda-40bf-8174-49c7bd34d104/-/format/auto/-/preview/3000x3000/-/qualit…"
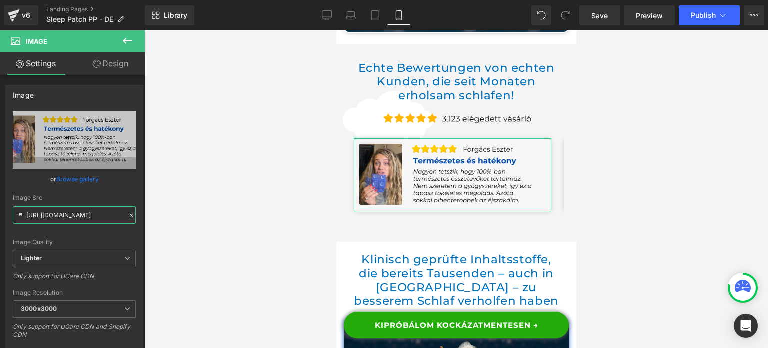
scroll to position [0, 317]
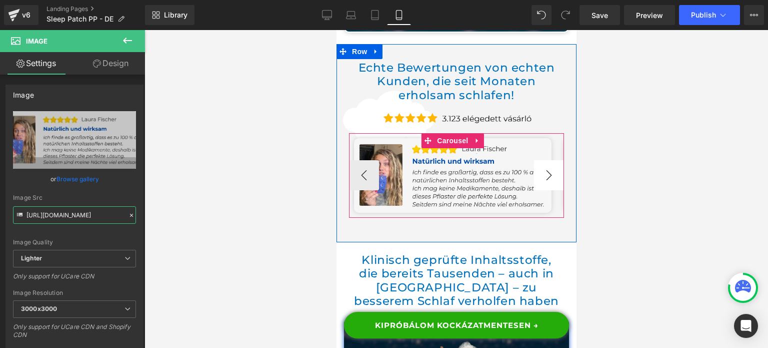
type input "https://ucarecdn.com/7550da94-ebda-40bf-8174-49c7bd34d104/-/format/auto/-/previ…"
click at [536, 190] on button "›" at bounding box center [549, 175] width 30 height 30
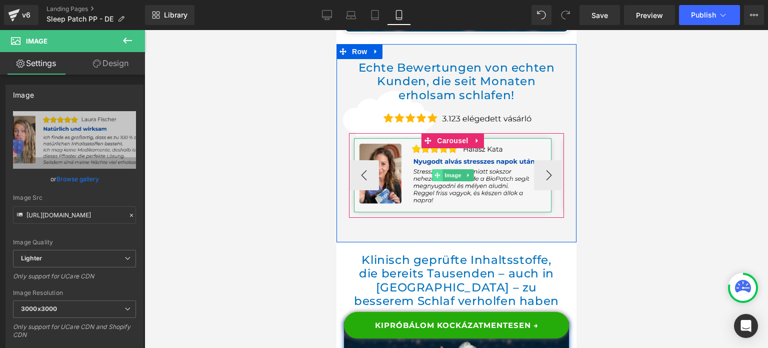
click at [441, 181] on span at bounding box center [437, 175] width 11 height 12
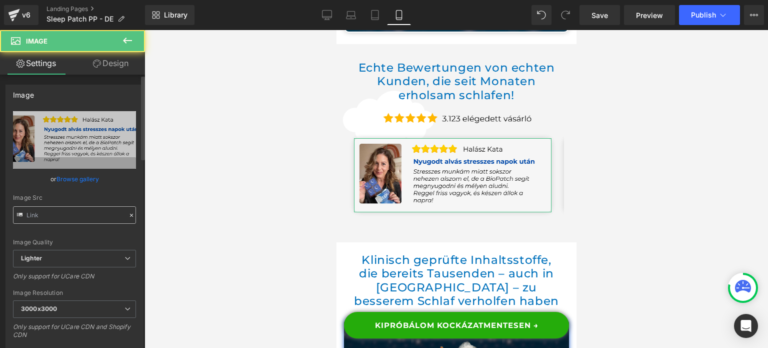
click at [90, 214] on input "text" at bounding box center [74, 215] width 123 height 18
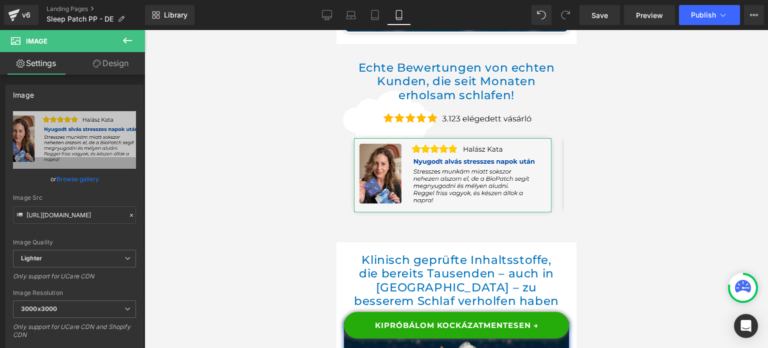
scroll to position [0, 309]
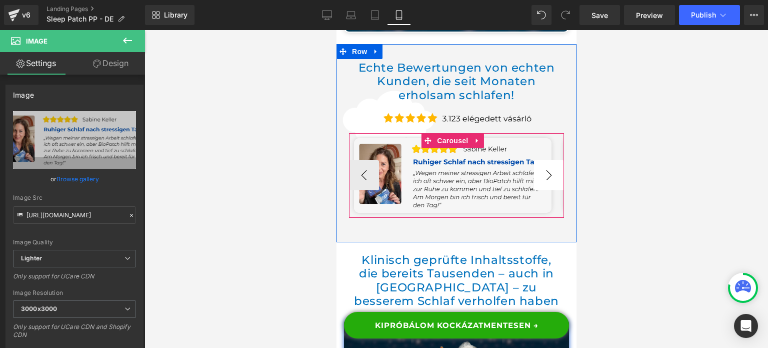
type input "https://ucarecdn.com/e91167ff-192b-4f82-a2ed-0ad69531358b/-/format/auto/-/previ…"
click at [543, 190] on button "›" at bounding box center [549, 175] width 30 height 30
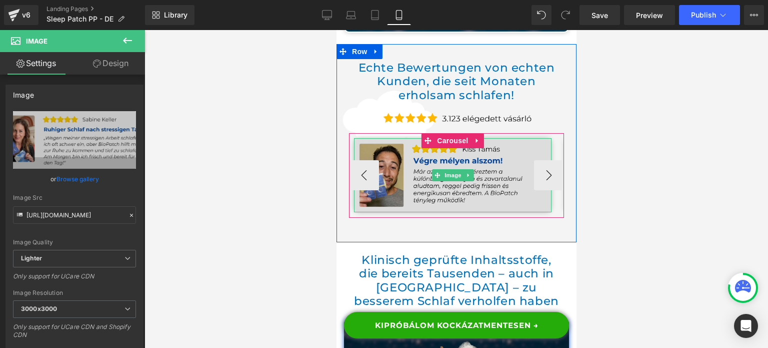
click at [472, 212] on img at bounding box center [453, 175] width 198 height 74
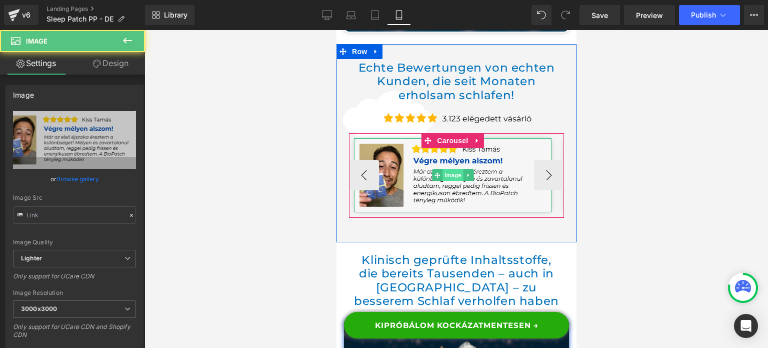
click at [444, 181] on span "Image" at bounding box center [452, 175] width 21 height 12
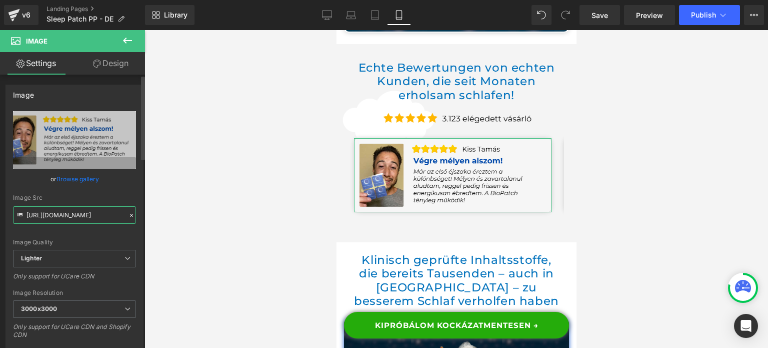
click at [70, 207] on input "https://ucarecdn.com/9d7ab810-df6d-4cb4-9d34-05a52117e27f/-/format/auto/-/previ…" at bounding box center [74, 215] width 123 height 18
paste input "4d09c501-a28a-4c5a-96e0-7e1f196de529/-/format/auto/-/preview/3000x3000/-/qualit…"
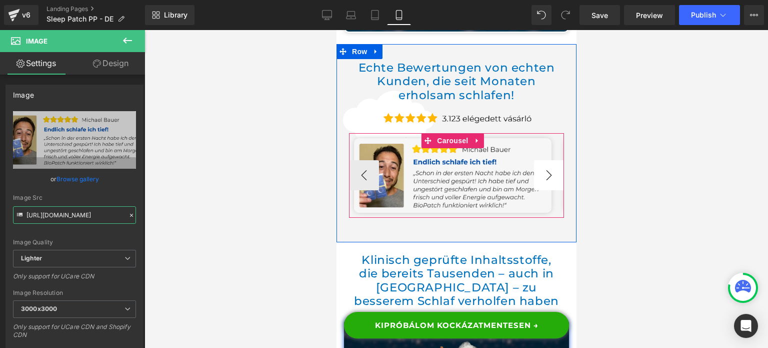
type input "https://ucarecdn.com/4d09c501-a28a-4c5a-96e0-7e1f196de529/-/format/auto/-/previ…"
click at [541, 190] on button "›" at bounding box center [549, 175] width 30 height 30
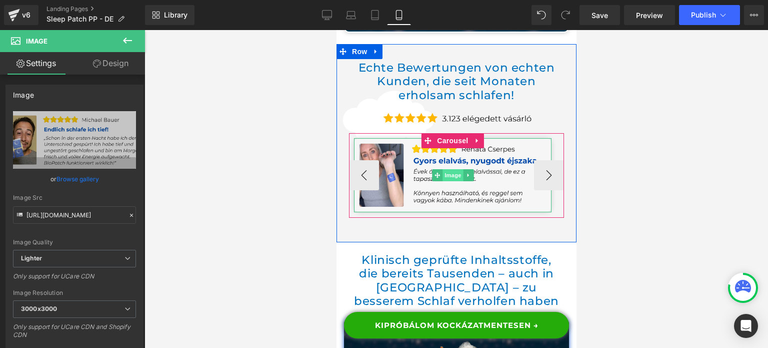
click at [453, 181] on span "Image" at bounding box center [452, 175] width 21 height 12
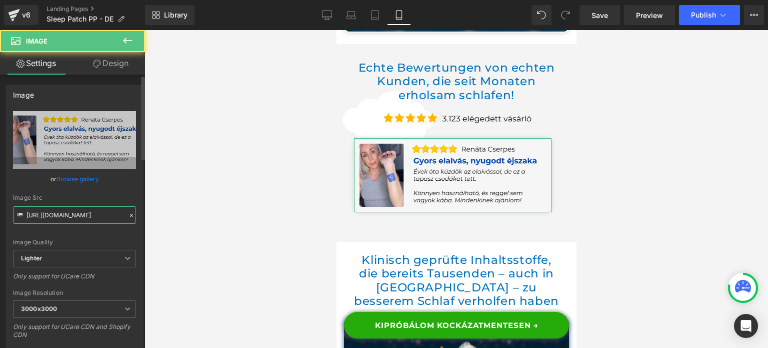
click at [72, 215] on input "https://ucarecdn.com/85ca02dd-bd4c-4a7f-beac-67bf6222a8ea/-/format/auto/-/previ…" at bounding box center [74, 215] width 123 height 18
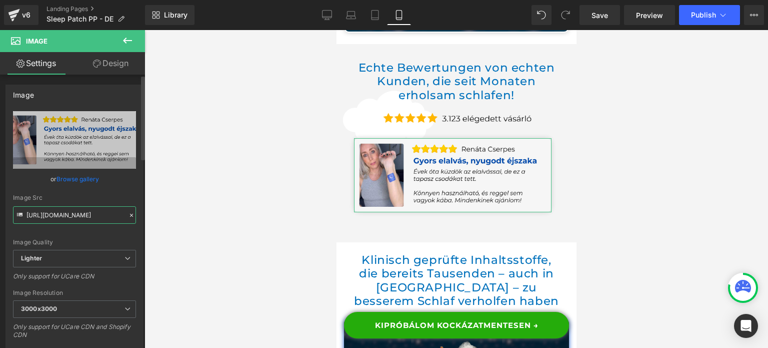
scroll to position [0, 295]
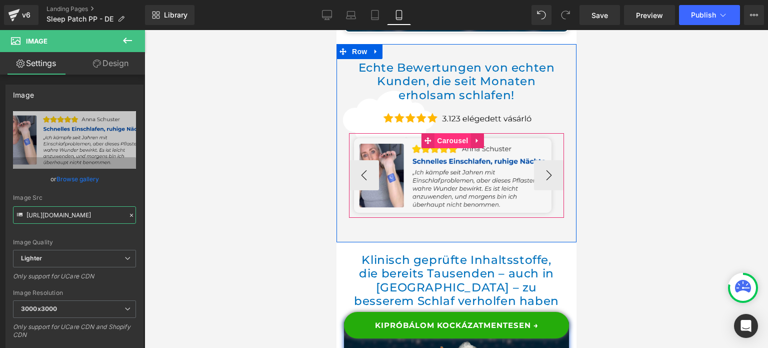
type input "https://ucarecdn.com/ac6649c4-d85e-4dee-b321-8daa71472ec7/-/format/auto/-/previ…"
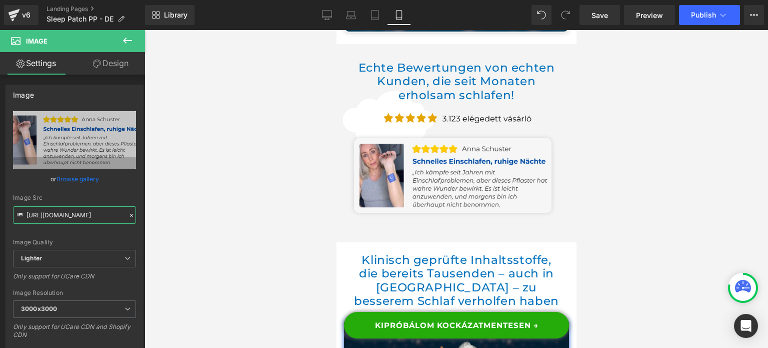
scroll to position [0, 0]
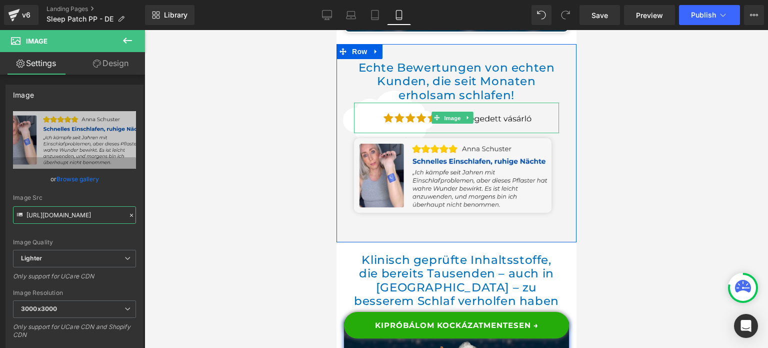
drag, startPoint x: 459, startPoint y: 161, endPoint x: 518, endPoint y: 207, distance: 74.4
click at [459, 124] on span "Image" at bounding box center [452, 118] width 21 height 12
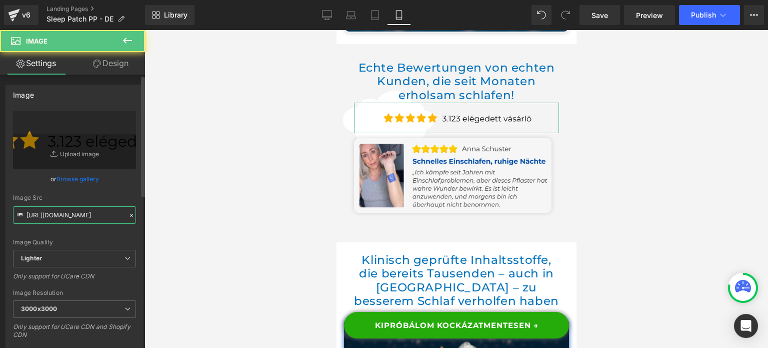
click at [55, 217] on input "https://ucarecdn.com/d3bfc051-cfbb-4dbd-88b0-06c17e52b7b5/-/format/auto/-/previ…" at bounding box center [74, 215] width 123 height 18
paste input "bd1989eb-6c43-4e46-a176-4bfa9c241859/-/format/auto/-/preview/3000x3000/-/qualit…"
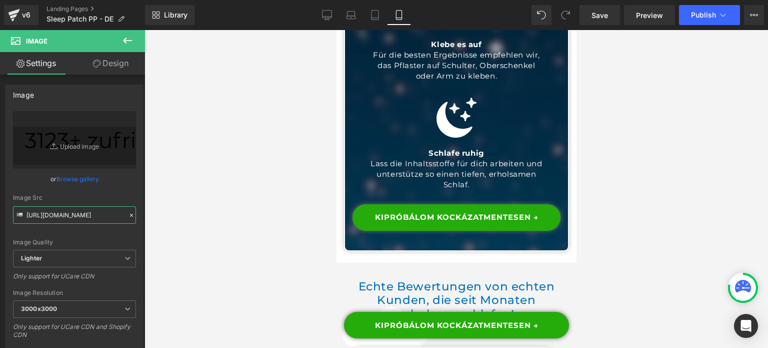
scroll to position [3650, 0]
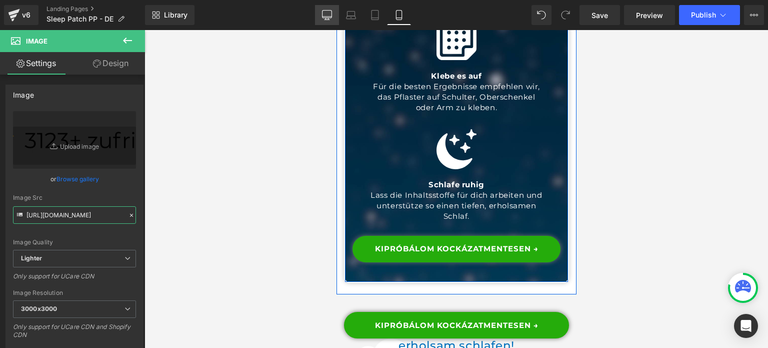
type input "https://ucarecdn.com/bd1989eb-6c43-4e46-a176-4bfa9c241859/-/format/auto/-/previ…"
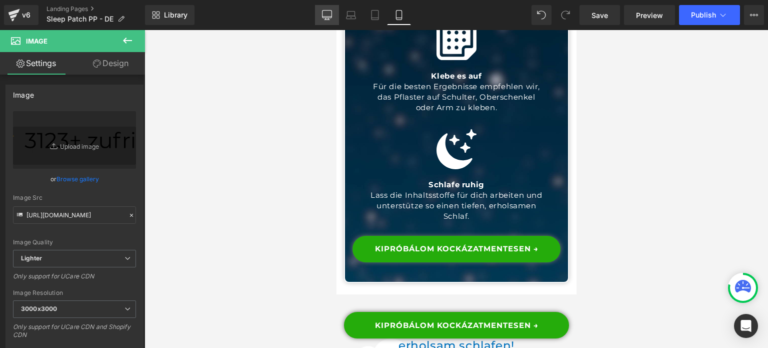
drag, startPoint x: 328, startPoint y: 22, endPoint x: 318, endPoint y: 97, distance: 76.2
click at [328, 22] on link "Desktop" at bounding box center [327, 15] width 24 height 20
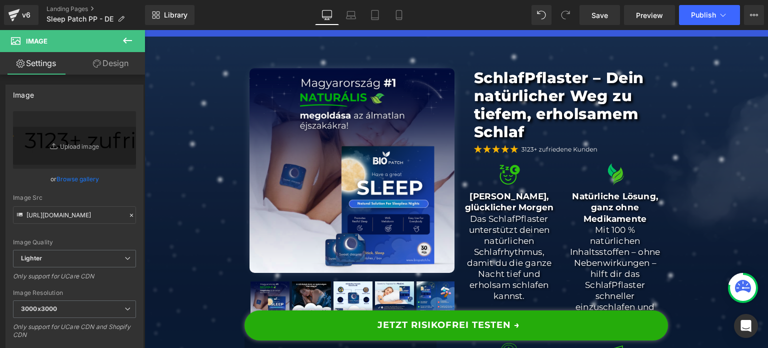
scroll to position [150, 0]
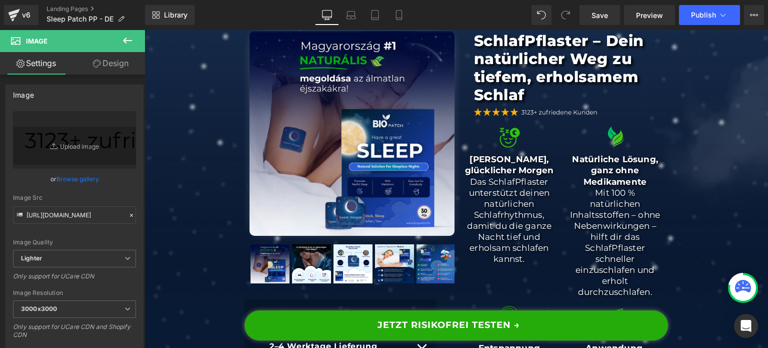
click at [447, 325] on div "JETZT RISIKOFREI TESTEN → Button" at bounding box center [457, 325] width 424 height 30
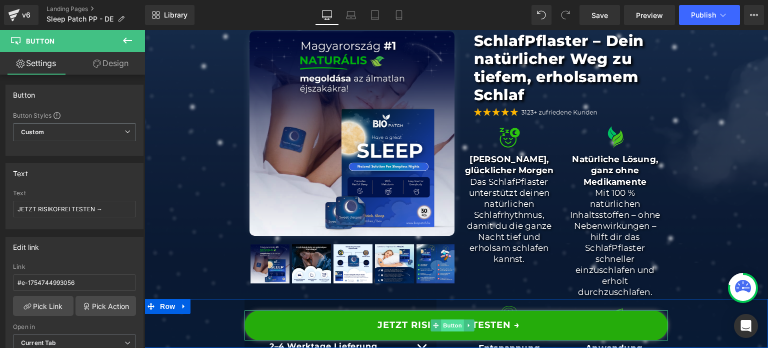
click at [442, 324] on span "Button" at bounding box center [452, 325] width 23 height 12
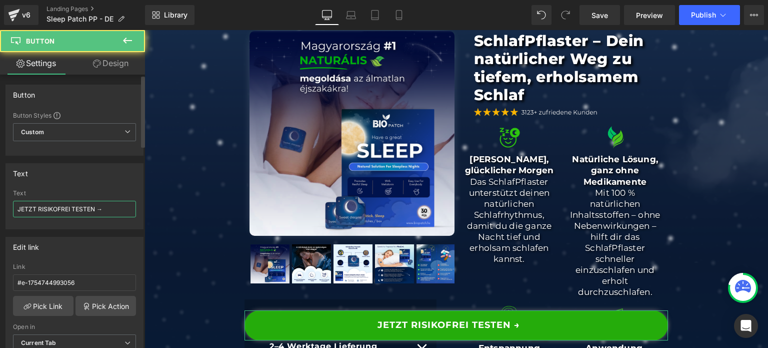
click at [75, 216] on input "JETZT RISIKOFREI TESTEN →" at bounding box center [74, 209] width 123 height 17
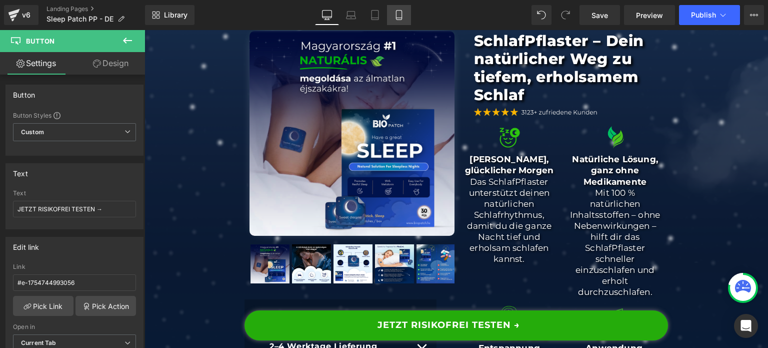
click at [388, 15] on link "Mobile" at bounding box center [399, 15] width 24 height 20
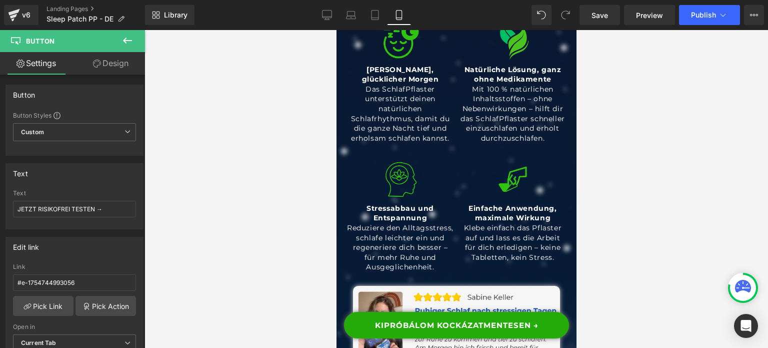
scroll to position [500, 0]
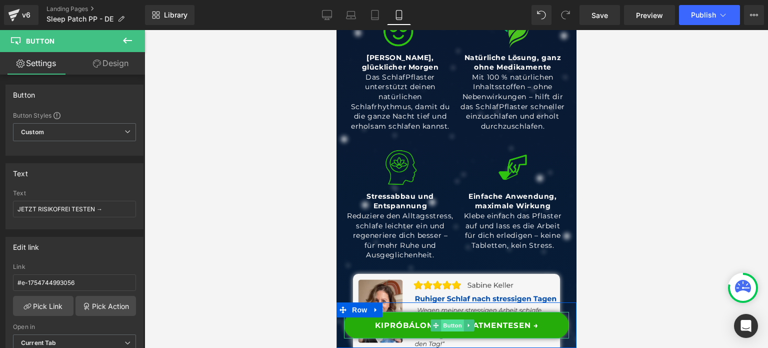
click at [449, 322] on span "Button" at bounding box center [452, 325] width 23 height 12
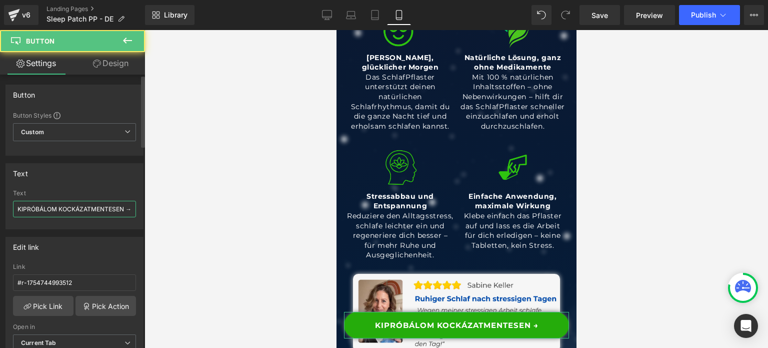
click at [88, 208] on input "KIPRÓBÁLOM KOCKÁZATMENTESEN →" at bounding box center [74, 209] width 123 height 17
paste input "JETZT RISIKOFREI TEST"
type input "JETZT RISIKOFREI TESTEN →"
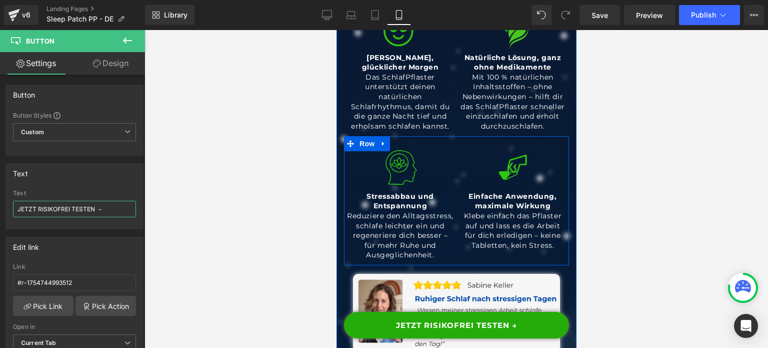
scroll to position [850, 0]
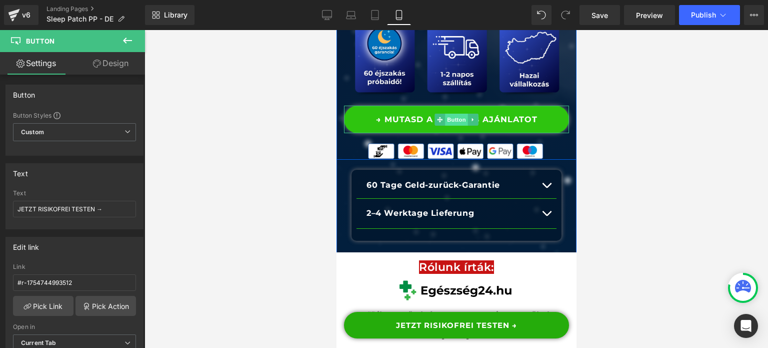
click at [452, 126] on span "Button" at bounding box center [456, 120] width 23 height 12
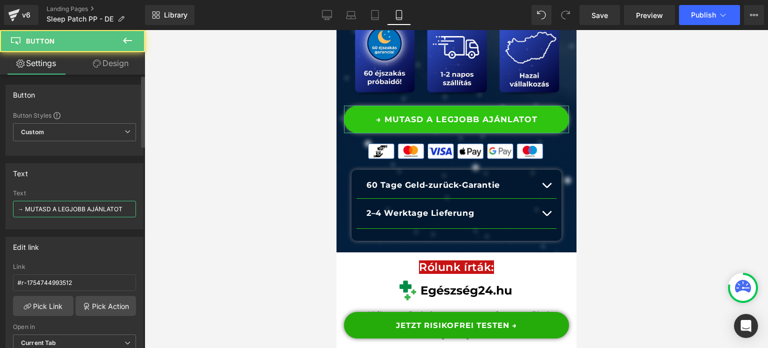
click at [105, 210] on input "→ MUTASD A LEGJOBB AJÁNLATOT" at bounding box center [74, 209] width 123 height 17
paste input "JETZT RISIKOFREI TESTEN →"
type input "JETZT RISIKOFREI TESTEN →"
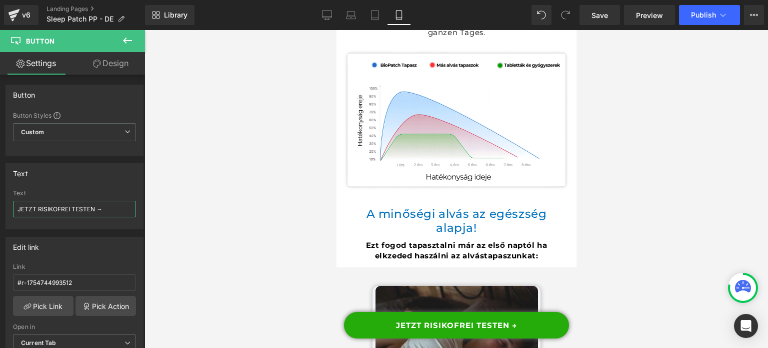
scroll to position [1800, 0]
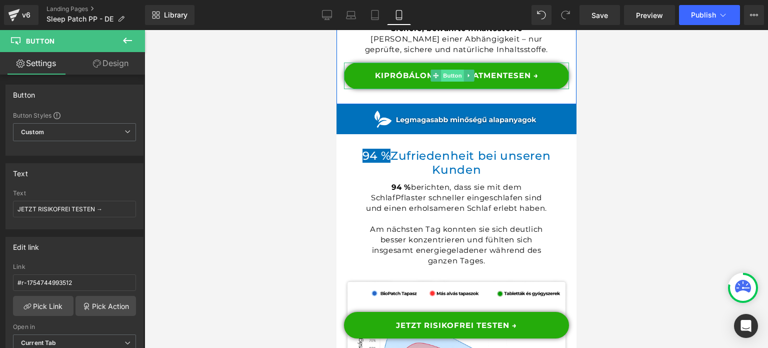
click at [449, 82] on span "Button" at bounding box center [452, 76] width 23 height 12
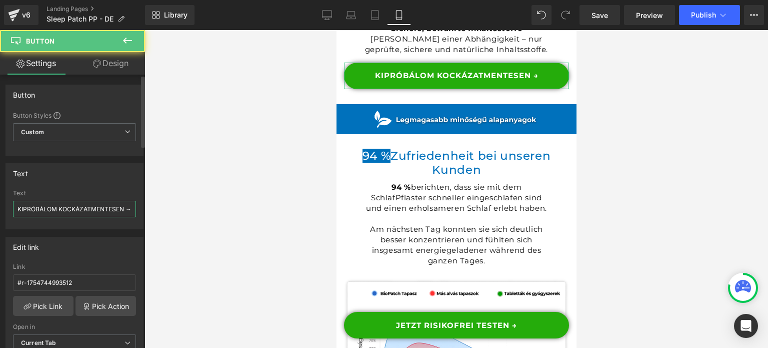
click at [70, 206] on input "KIPRÓBÁLOM KOCKÁZATMENTESEN →" at bounding box center [74, 209] width 123 height 17
paste input "JETZT RISIKOFREI TEST"
type input "JETZT RISIKOFREI TESTEN →"
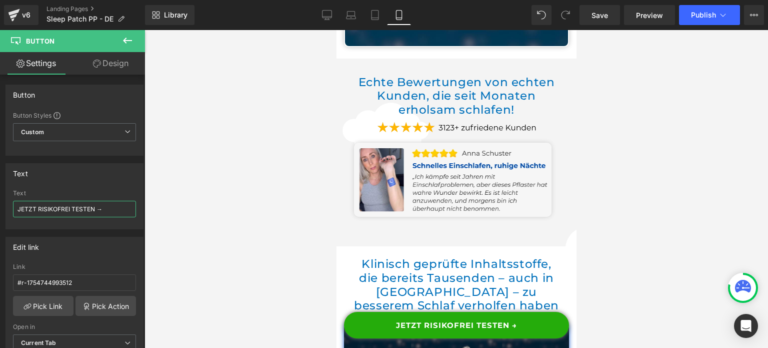
scroll to position [3850, 0]
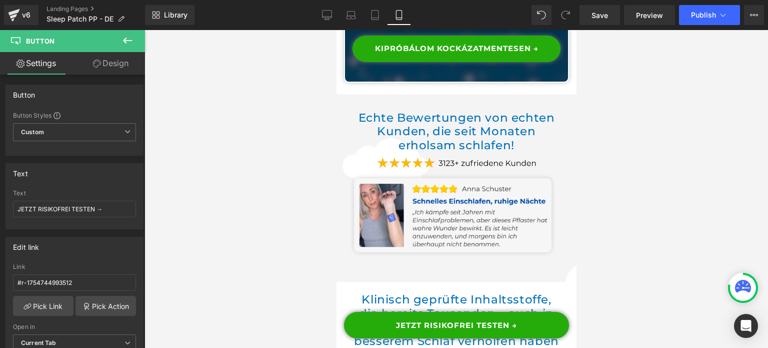
click at [453, 62] on div "KIPRÓBÁLOM KOCKÁZATMENTESEN → Button" at bounding box center [456, 49] width 208 height 27
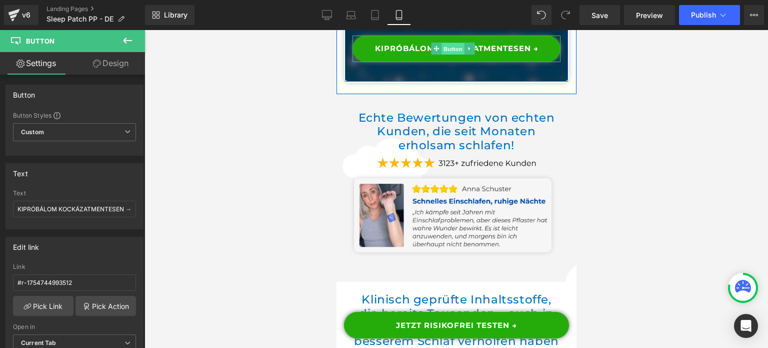
drag, startPoint x: 450, startPoint y: 96, endPoint x: 563, endPoint y: 188, distance: 145.8
click at [450, 55] on span "Button" at bounding box center [452, 49] width 23 height 12
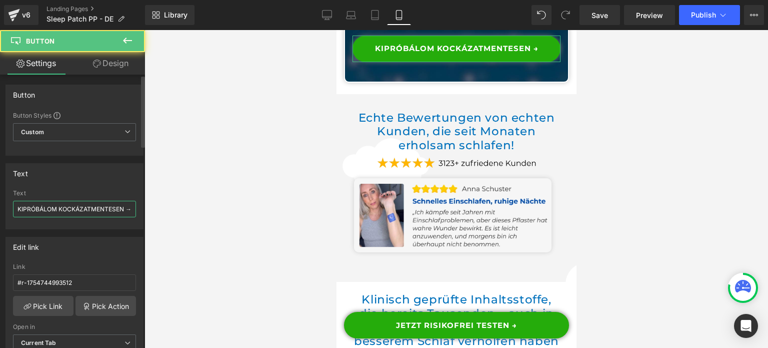
click at [84, 206] on input "KIPRÓBÁLOM KOCKÁZATMENTESEN →" at bounding box center [74, 209] width 123 height 17
type input "JETZT RISIKOFREI TESTEN →"
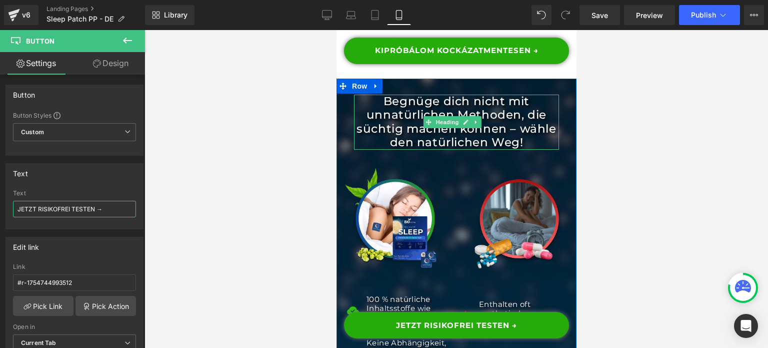
scroll to position [5400, 0]
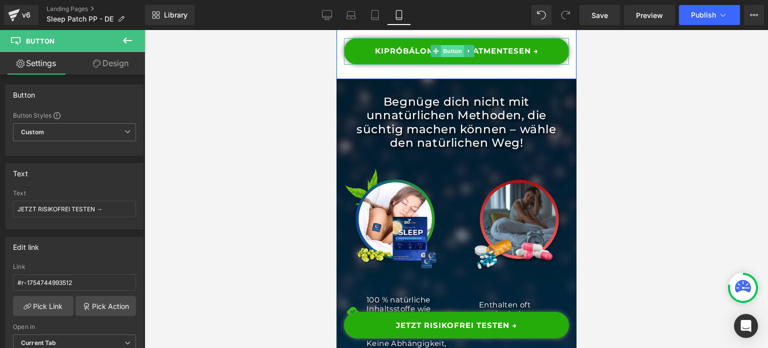
click at [448, 57] on span "Button" at bounding box center [452, 51] width 23 height 12
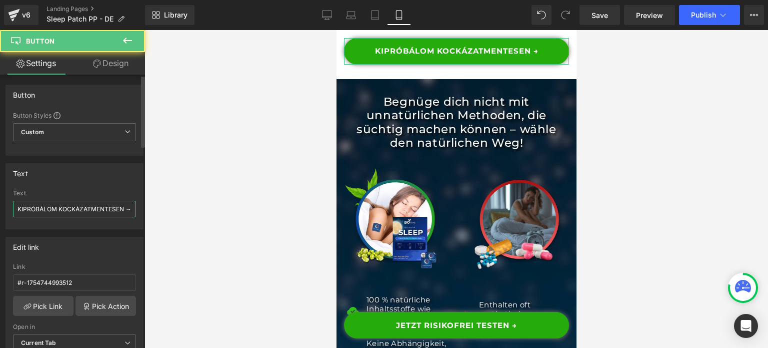
click at [72, 207] on input "KIPRÓBÁLOM KOCKÁZATMENTESEN →" at bounding box center [74, 209] width 123 height 17
paste input "JETZT RISIKOFREI TEST"
type input "JETZT RISIKOFREI TESTEN →"
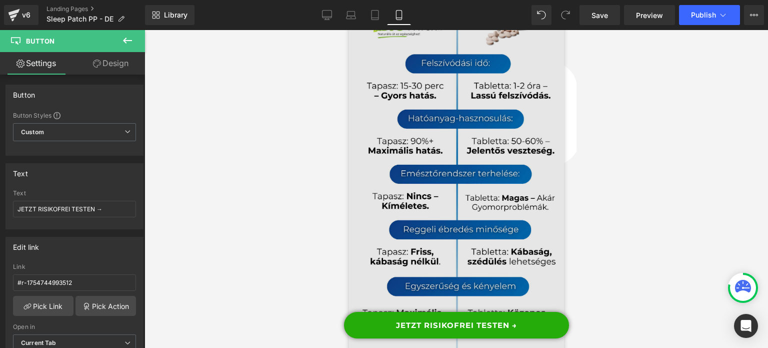
scroll to position [7601, 0]
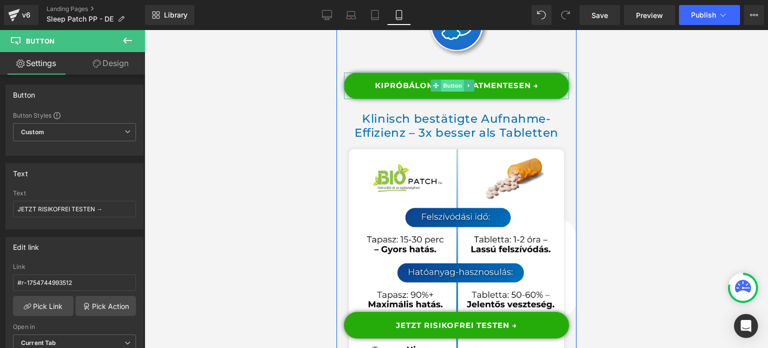
click at [451, 92] on span "Button" at bounding box center [452, 86] width 23 height 12
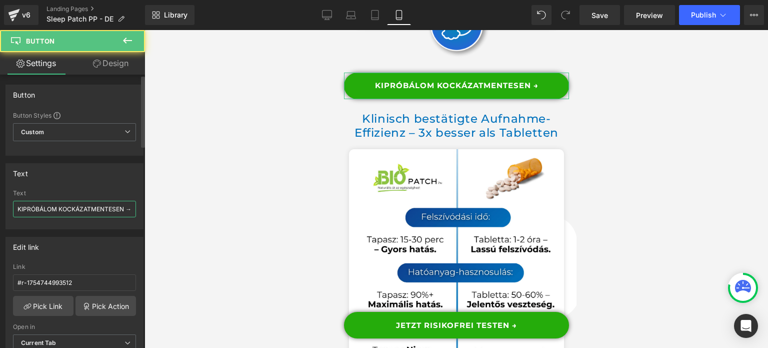
click at [63, 213] on input "KIPRÓBÁLOM KOCKÁZATMENTESEN →" at bounding box center [74, 209] width 123 height 17
paste input "JETZT RISIKOFREI TEST"
type input "JETZT RISIKOFREI TESTEN →"
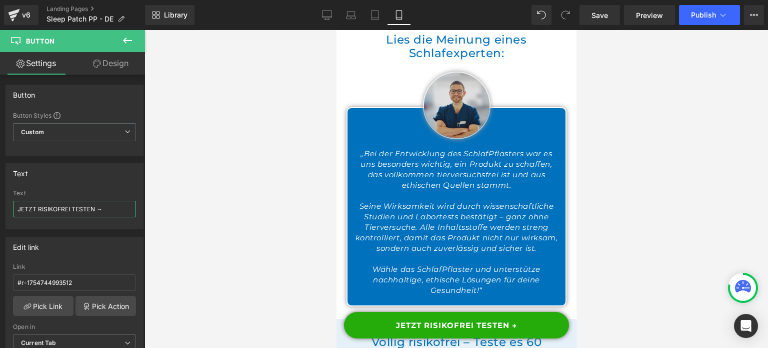
scroll to position [9151, 0]
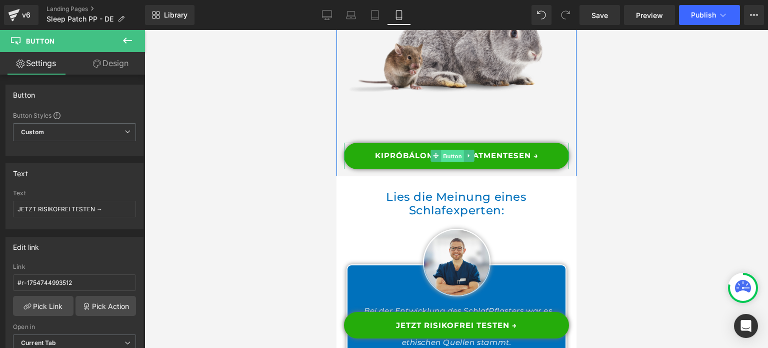
click at [454, 162] on span "Button" at bounding box center [452, 156] width 23 height 12
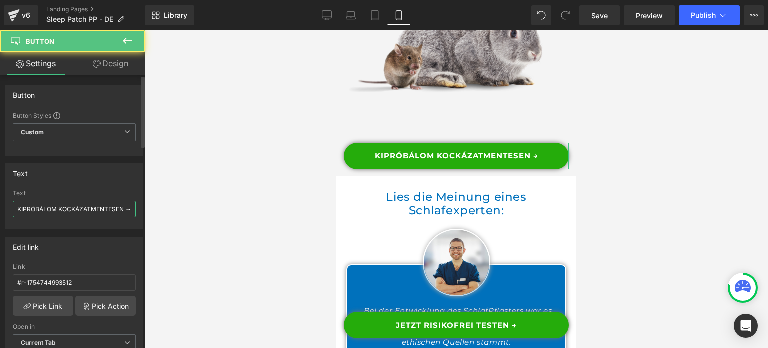
click at [58, 210] on input "KIPRÓBÁLOM KOCKÁZATMENTESEN →" at bounding box center [74, 209] width 123 height 17
paste input "JETZT RISIKOFREI TEST"
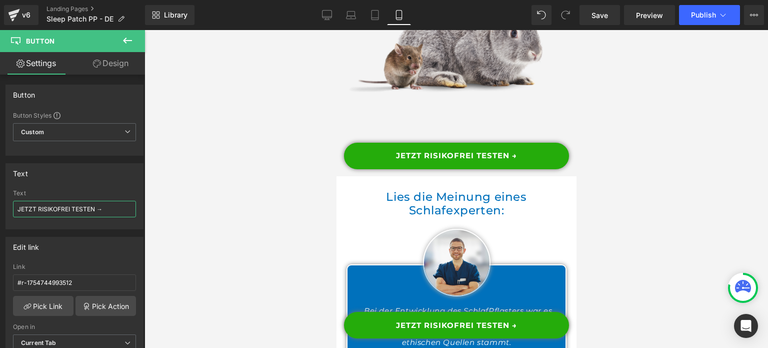
type input "JETZT RISIKOFREI TESTEN →"
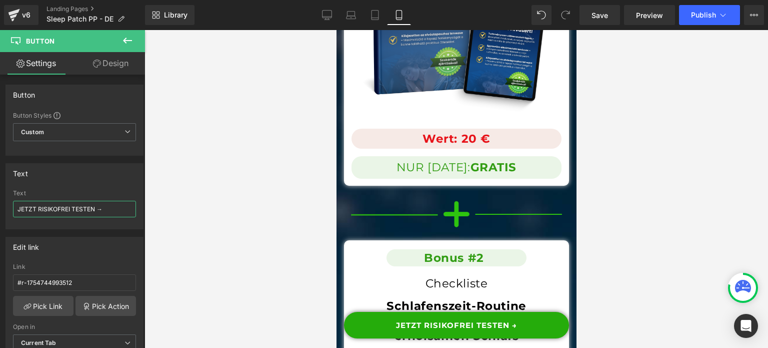
scroll to position [10474, 0]
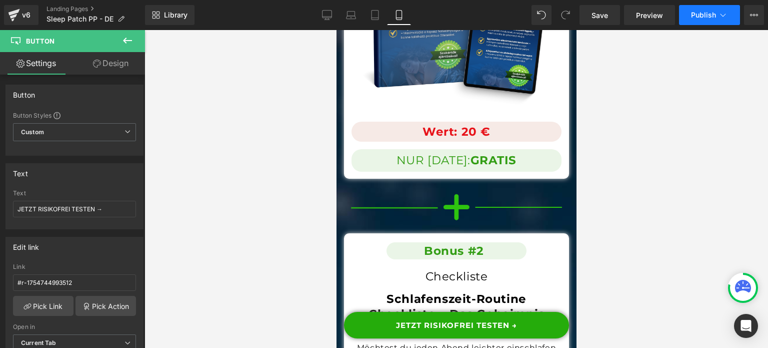
click at [703, 21] on button "Publish" at bounding box center [709, 15] width 61 height 20
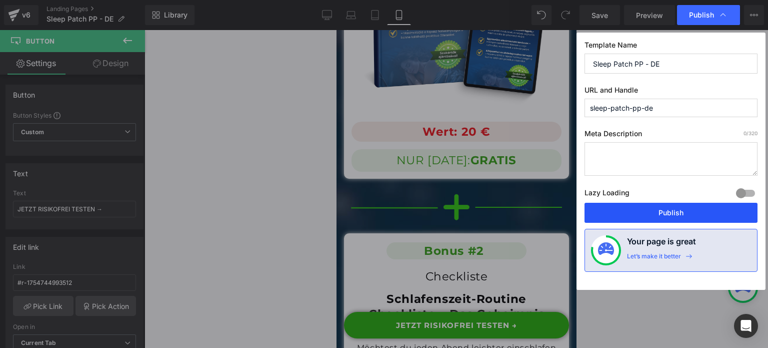
click at [620, 210] on button "Publish" at bounding box center [671, 213] width 173 height 20
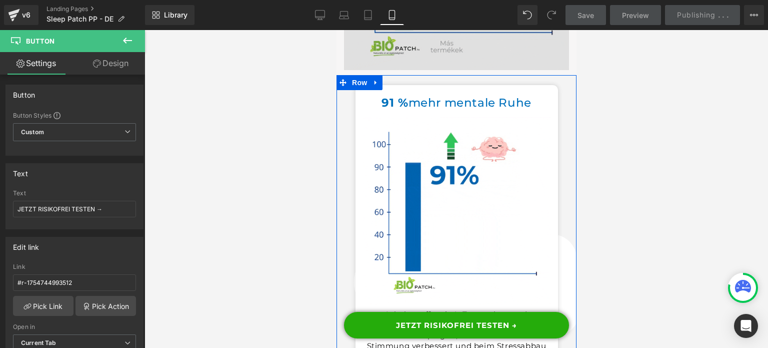
scroll to position [6485, 0]
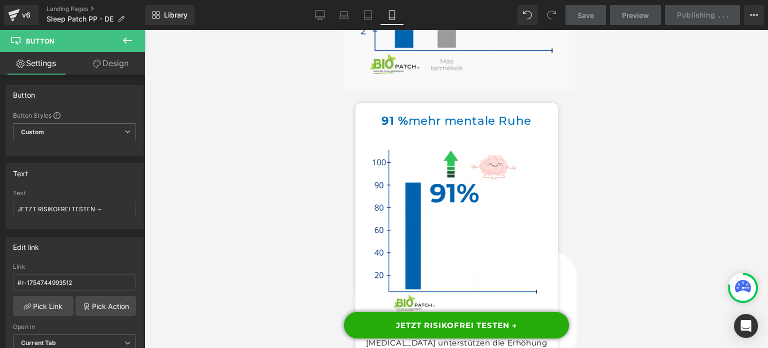
click at [619, 239] on div at bounding box center [457, 189] width 624 height 318
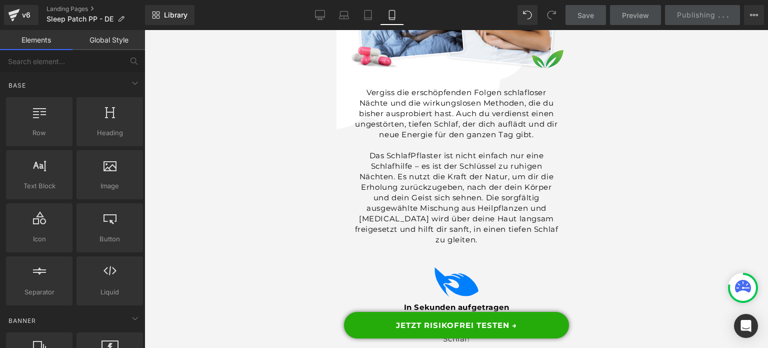
scroll to position [0, 0]
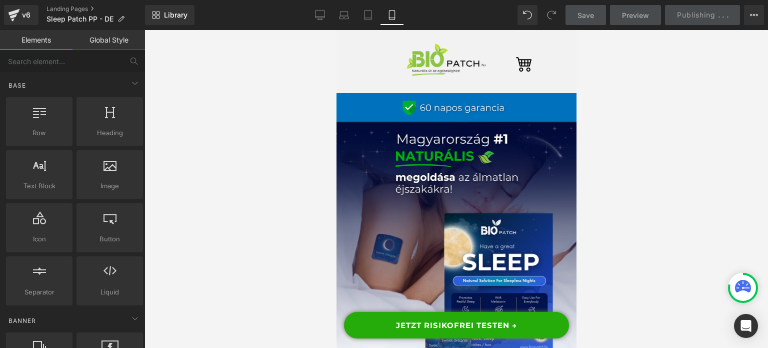
drag, startPoint x: 573, startPoint y: 156, endPoint x: 914, endPoint y: 59, distance: 354.6
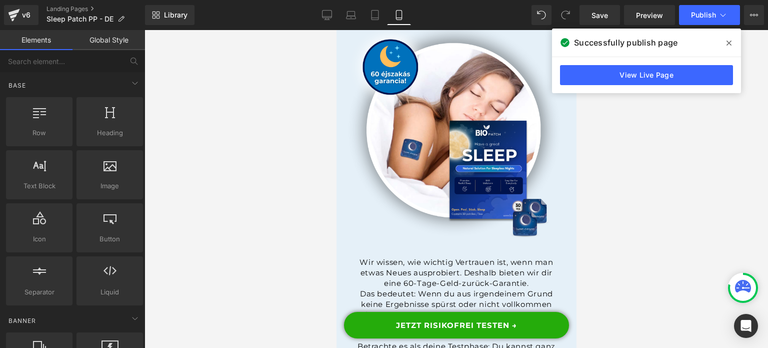
scroll to position [9653, 0]
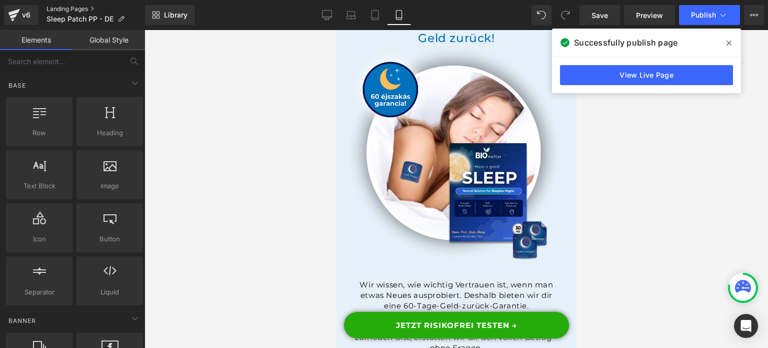
click at [72, 6] on link "Landing Pages" at bounding box center [96, 9] width 99 height 8
